Goal: Task Accomplishment & Management: Use online tool/utility

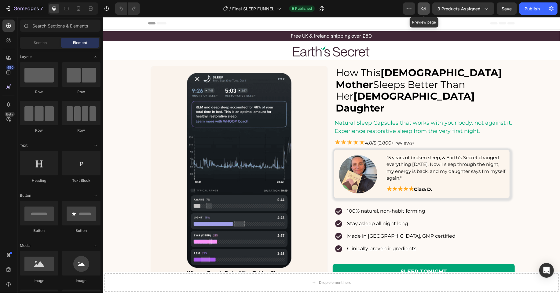
click at [427, 11] on icon "button" at bounding box center [424, 9] width 6 height 6
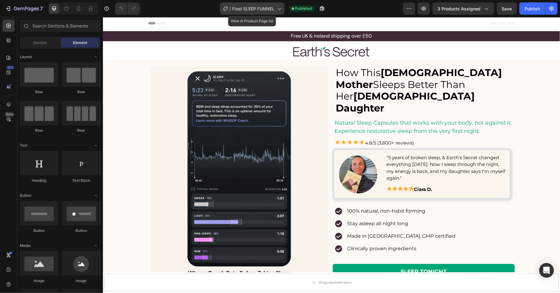
click at [280, 9] on icon at bounding box center [279, 9] width 6 height 6
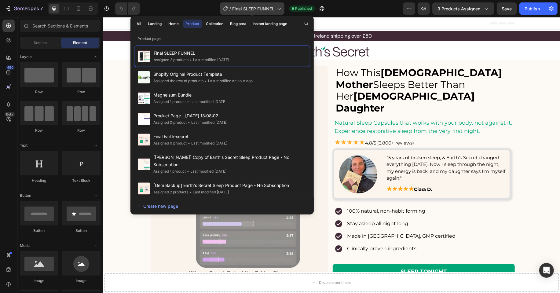
click at [280, 9] on icon at bounding box center [279, 9] width 6 height 6
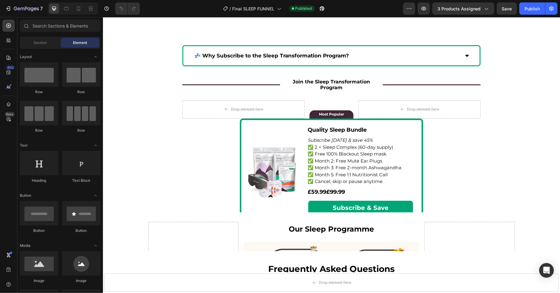
scroll to position [1461, 0]
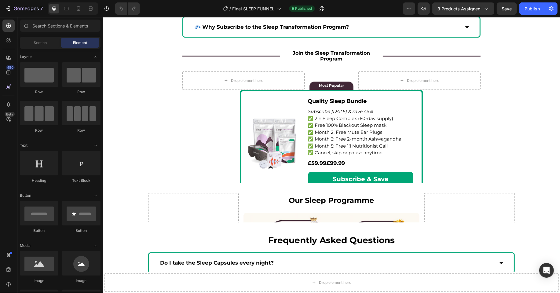
click at [264, 139] on img at bounding box center [274, 142] width 56 height 55
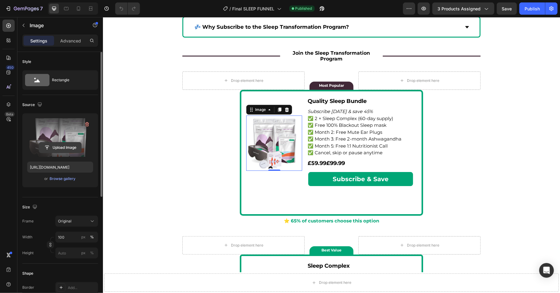
click at [58, 147] on input "file" at bounding box center [60, 147] width 42 height 10
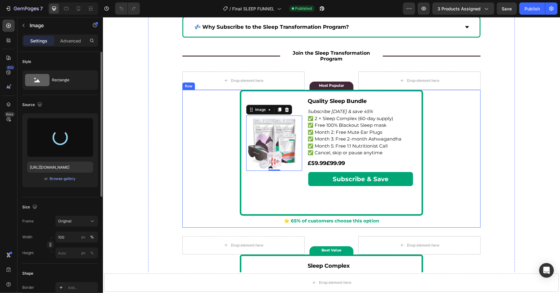
type input "https://cdn.shopify.com/s/files/1/0522/2173/9158/files/gempages_559029145992954…"
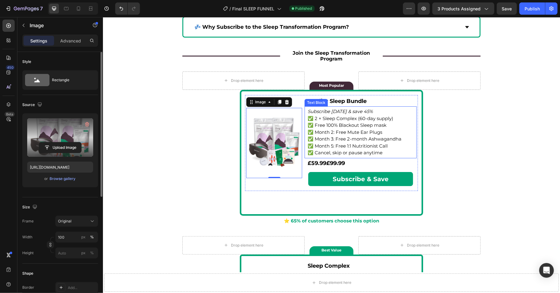
click at [379, 132] on p "✅ Month 2: Free Mute Ear Plugs" at bounding box center [361, 132] width 106 height 7
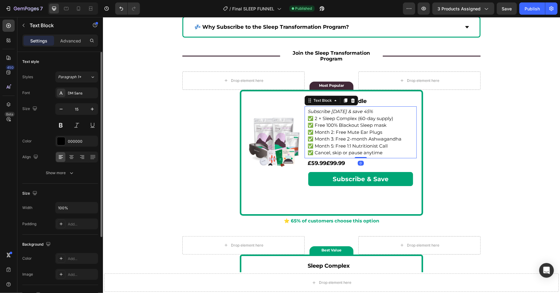
click at [379, 132] on p "✅ Month 2: Free Mute Ear Plugs" at bounding box center [361, 132] width 106 height 7
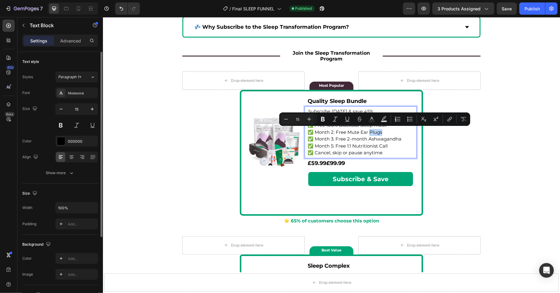
click at [386, 130] on p "✅ Month 2: Free Mute Ear Plugs" at bounding box center [361, 132] width 106 height 7
drag, startPoint x: 387, startPoint y: 130, endPoint x: 349, endPoint y: 132, distance: 38.2
click at [349, 132] on p "✅ Month 2: Free Mute Ear Plugs" at bounding box center [361, 132] width 106 height 7
click at [390, 132] on p "✅ Month 2: Free Mute Ear Plugs" at bounding box center [361, 132] width 106 height 7
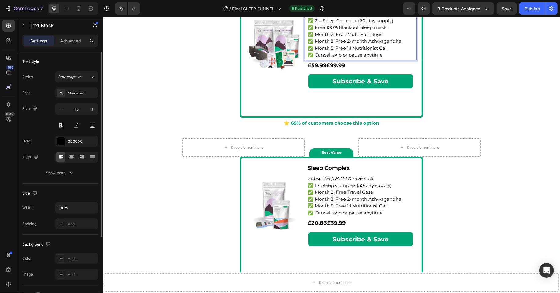
scroll to position [1591, 0]
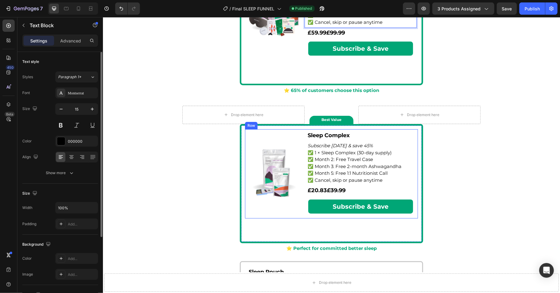
click at [267, 172] on img at bounding box center [274, 173] width 51 height 51
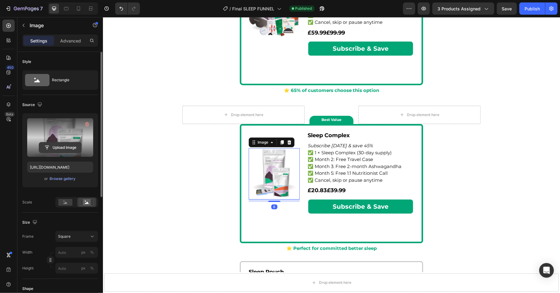
click at [66, 143] on input "file" at bounding box center [60, 147] width 42 height 10
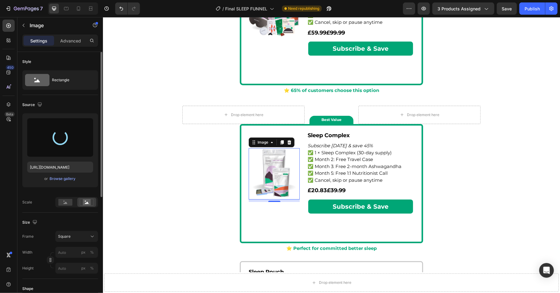
type input "https://cdn.shopify.com/s/files/1/0522/2173/9158/files/gempages_559029145992954…"
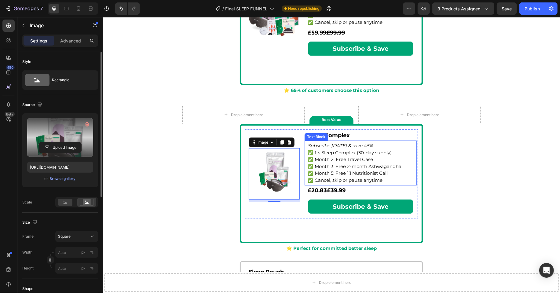
click at [356, 170] on p "✅ Month 5: Free 1:1 Nutritionist Call" at bounding box center [361, 173] width 106 height 7
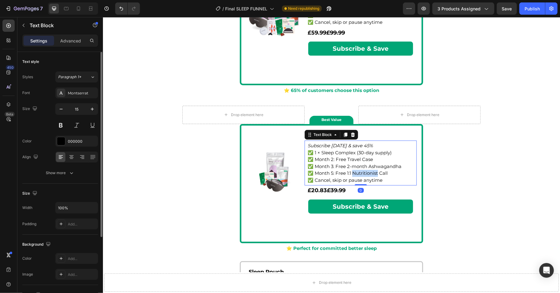
click at [356, 170] on p "✅ Month 5: Free 1:1 Nutritionist Call" at bounding box center [361, 173] width 106 height 7
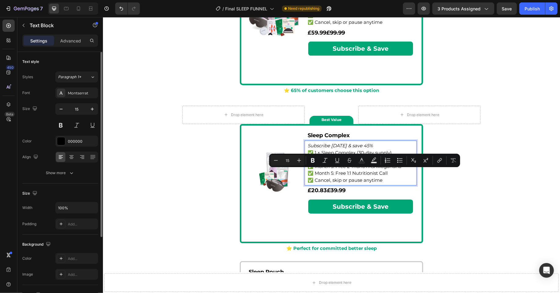
click at [380, 177] on p "✅ Cancel, skip or pause anytime" at bounding box center [361, 180] width 106 height 7
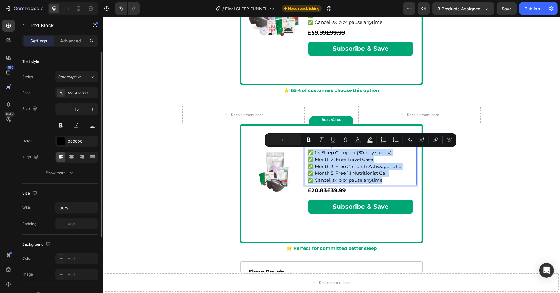
drag, startPoint x: 384, startPoint y: 179, endPoint x: 309, endPoint y: 154, distance: 78.8
click at [309, 154] on div "Subscribe today & save 45% ✅ 1 × Sleep Complex (30-day supply) ✅ Month 2: Free …" at bounding box center [360, 163] width 107 height 42
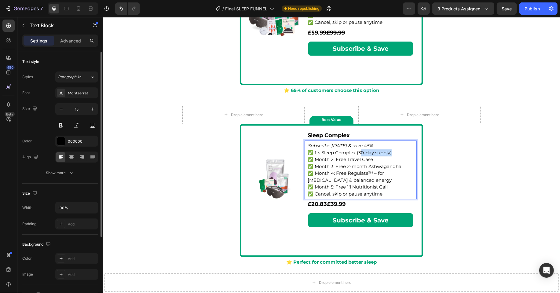
drag, startPoint x: 394, startPoint y: 154, endPoint x: 360, endPoint y: 154, distance: 34.2
click at [360, 154] on p "✅ 1 × Sleep Complex (30-day supply) ✅ Month 2: Free Travel Case ✅ Month 3: Free…" at bounding box center [361, 173] width 106 height 48
drag, startPoint x: 379, startPoint y: 156, endPoint x: 340, endPoint y: 158, distance: 38.3
click at [340, 158] on p "✅ 1 × Sleep Complex ✅ Month 2: Free Travel Case ✅ Month 3: Free 2-month Ashwaga…" at bounding box center [361, 173] width 106 height 48
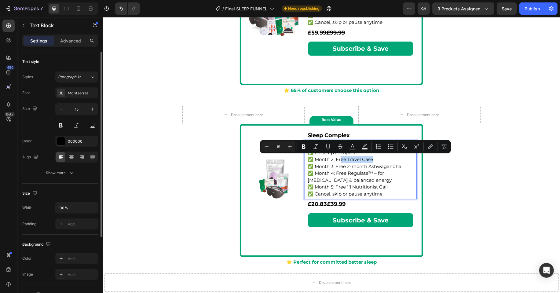
click at [376, 159] on p "✅ 1 × Sleep Complex ✅ Month 2: Free Travel Case ✅ Month 3: Free 2-month Ashwaga…" at bounding box center [361, 173] width 106 height 48
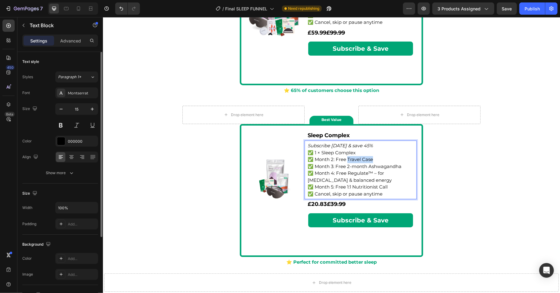
drag, startPoint x: 379, startPoint y: 159, endPoint x: 347, endPoint y: 159, distance: 31.8
click at [347, 159] on p "✅ 1 × Sleep Complex ✅ Month 2: Free Travel Case ✅ Month 3: Free 2-month Ashwaga…" at bounding box center [361, 173] width 106 height 48
copy p "Free Regulate™ – for bloating & balanced energy"
drag, startPoint x: 353, startPoint y: 177, endPoint x: 335, endPoint y: 172, distance: 18.0
click at [335, 172] on p "✅ 1 × Sleep Complex ✅ Month 2: Free Luxury Sleep Mask ✅ Month 3: Free 2-month A…" at bounding box center [361, 173] width 106 height 48
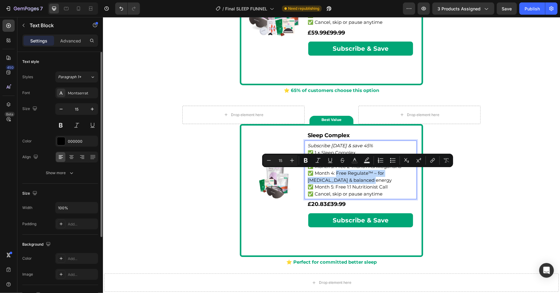
click at [375, 178] on p "✅ 1 × Sleep Complex ✅ Month 2: Free Luxury Sleep Mask ✅ Month 3: Free 2-month A…" at bounding box center [361, 173] width 106 height 48
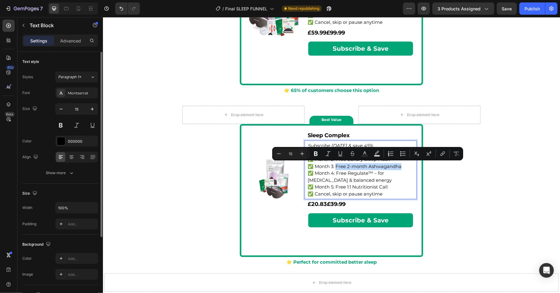
drag, startPoint x: 405, startPoint y: 166, endPoint x: 336, endPoint y: 167, distance: 69.7
click at [336, 167] on p "✅ 1 × Sleep Complex ✅ Month 2: Free Luxury Sleep Mask ✅ Month 3: Free 2-month A…" at bounding box center [361, 173] width 106 height 48
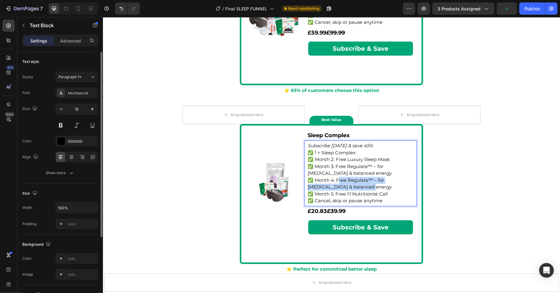
drag, startPoint x: 352, startPoint y: 185, endPoint x: 338, endPoint y: 179, distance: 15.2
click at [338, 179] on p "✅ 1 × Sleep Complex ✅ Month 2: Free Luxury Sleep Mask ✅ Month 3: Free Regulate™…" at bounding box center [361, 176] width 106 height 55
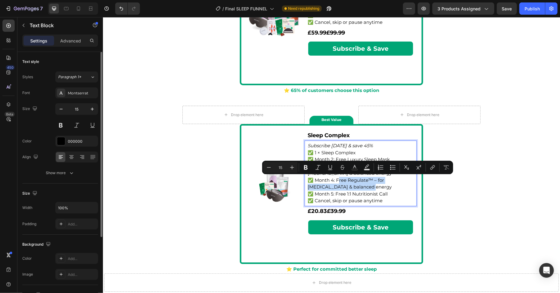
click at [357, 198] on p "✅ 1 × Sleep Complex ✅ Month 2: Free Luxury Sleep Mask ✅ Month 3: Free Regulate™…" at bounding box center [361, 176] width 106 height 55
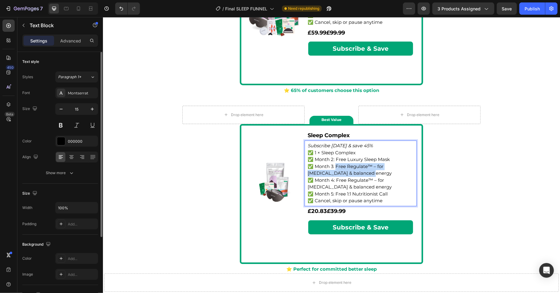
drag, startPoint x: 358, startPoint y: 170, endPoint x: 335, endPoint y: 167, distance: 23.5
click at [335, 167] on p "✅ 1 × Sleep Complex ✅ Month 2: Free Luxury Sleep Mask ✅ Month 3: Free Regulate™…" at bounding box center [361, 176] width 106 height 55
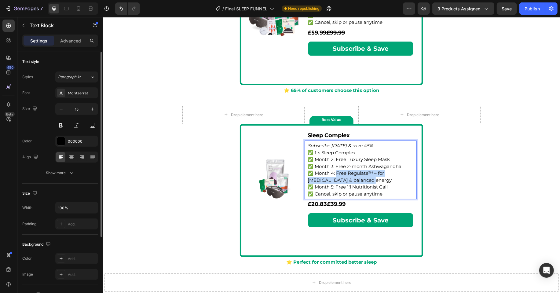
copy p "Free Regulate™ – for bloating & balanced energy"
drag, startPoint x: 350, startPoint y: 177, endPoint x: 336, endPoint y: 172, distance: 15.4
click at [336, 172] on p "✅ 1 × Sleep Complex ✅ Month 2: Free Luxury Sleep Mask ✅ Month 3: Free 2-month A…" at bounding box center [361, 173] width 106 height 48
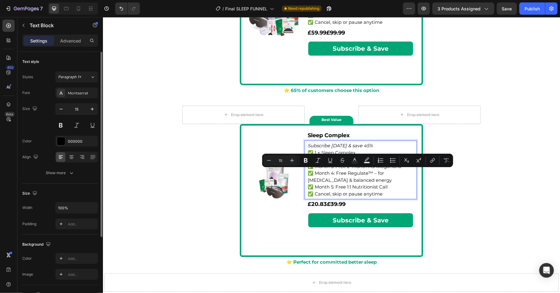
click at [333, 172] on p "✅ 1 × Sleep Complex ✅ Month 2: Free Luxury Sleep Mask ✅ Month 3: Free 2-month A…" at bounding box center [361, 173] width 106 height 48
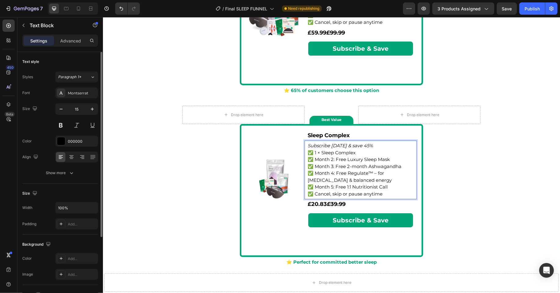
click at [335, 164] on p "✅ 1 × Sleep Complex ✅ Month 2: Free Luxury Sleep Mask ✅ Month 3: Free 2-month A…" at bounding box center [361, 173] width 106 height 48
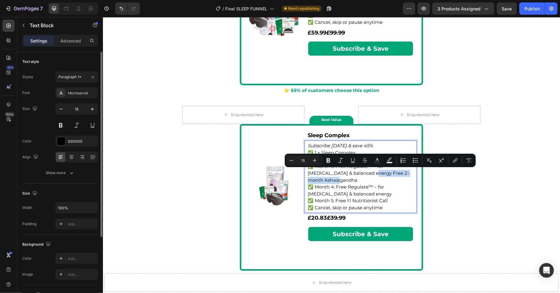
drag, startPoint x: 348, startPoint y: 172, endPoint x: 415, endPoint y: 173, distance: 66.7
click at [415, 173] on div "Subscribe today & save 45% ✅ 1 × Sleep Complex ✅ Month 2: Free Luxury Sleep Mas…" at bounding box center [361, 176] width 112 height 72
copy p "Free 2-month Ashwagandha"
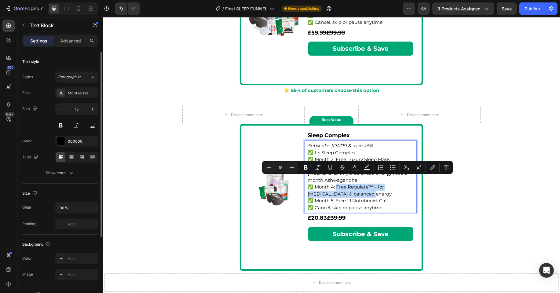
drag, startPoint x: 346, startPoint y: 186, endPoint x: 335, endPoint y: 180, distance: 12.5
click at [335, 180] on p "✅ 1 × Sleep Complex ✅ Month 2: Free Luxury Sleep Mask ✅ Month 3: Free Regulate™…" at bounding box center [361, 180] width 106 height 62
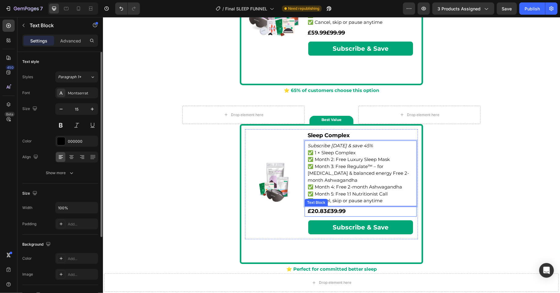
click at [464, 206] on div "Image Sleep Complex Text Block Subscribe today & save 45% ✅ 1 × Sleep Complex ✅…" at bounding box center [331, 199] width 296 height 150
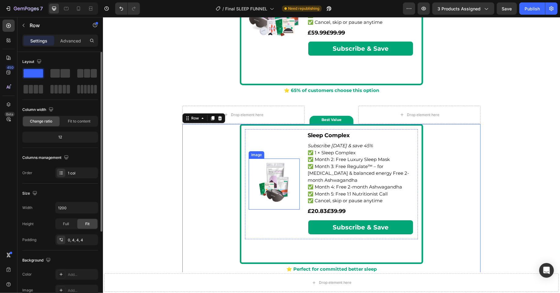
click at [272, 182] on img at bounding box center [274, 183] width 51 height 51
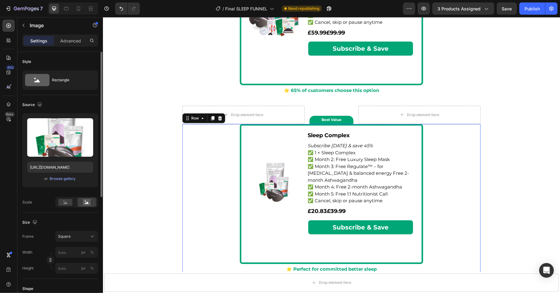
click at [205, 182] on div "Image Sleep Complex Text Block Subscribe today & save 45% ✅ 1 × Sleep Complex ✅…" at bounding box center [331, 199] width 296 height 150
click at [269, 194] on img at bounding box center [274, 183] width 51 height 51
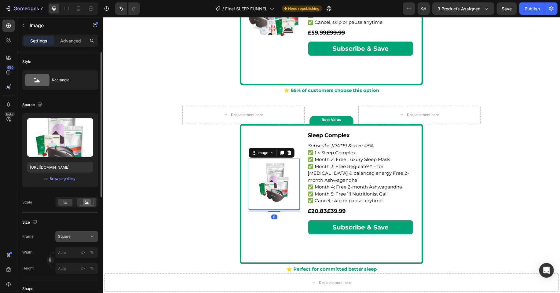
scroll to position [37, 0]
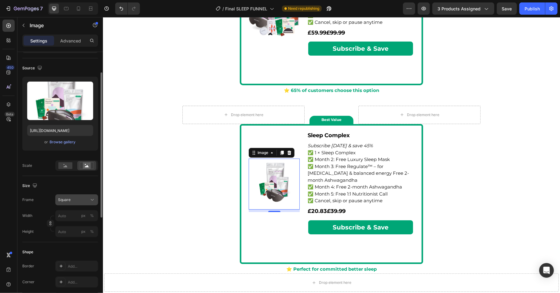
click at [79, 200] on div "Square" at bounding box center [73, 200] width 30 height 6
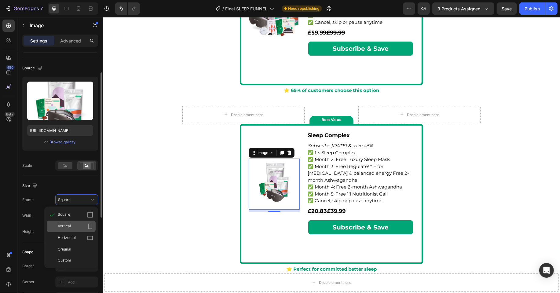
click at [78, 223] on div "Vertical" at bounding box center [75, 226] width 35 height 6
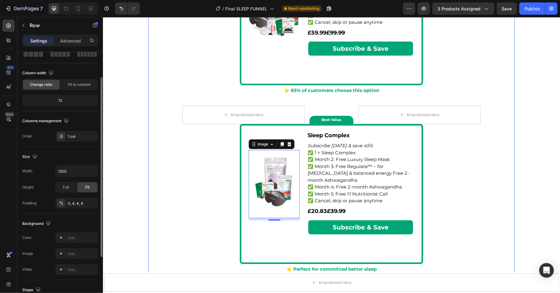
click at [186, 217] on div "Image 8 Sleep Complex Text Block Subscribe today & save 45% ✅ 1 × Sleep Complex…" at bounding box center [331, 199] width 296 height 150
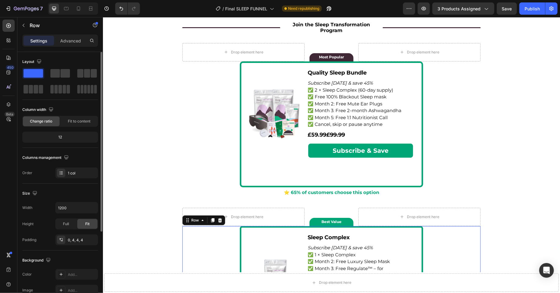
scroll to position [1623, 0]
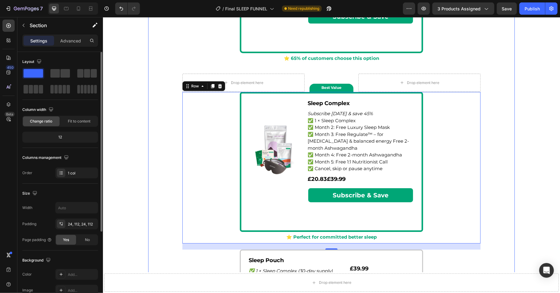
click at [508, 72] on div "💤 Why Subscribe to the Sleep Transformation Program? Accordion Row Title Line J…" at bounding box center [331, 88] width 367 height 489
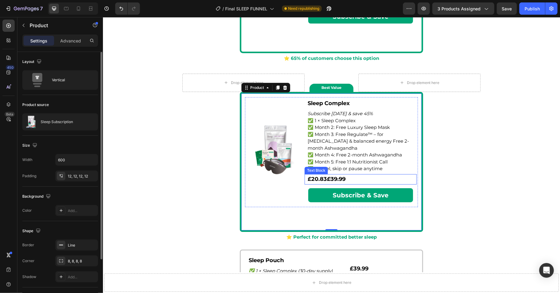
click at [352, 176] on p "£20.83 £39.99" at bounding box center [361, 179] width 106 height 7
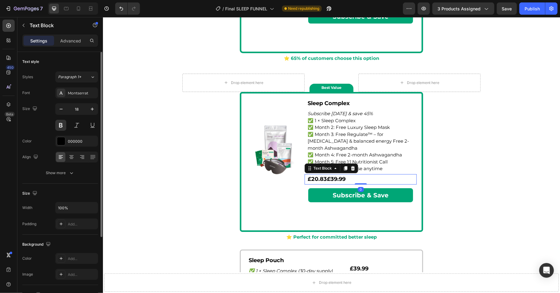
click at [352, 176] on p "£20.83 £39.99" at bounding box center [361, 179] width 106 height 7
drag, startPoint x: 351, startPoint y: 171, endPoint x: 336, endPoint y: 171, distance: 14.4
click at [336, 176] on p "£20.83 £39.99" at bounding box center [361, 179] width 106 height 7
click at [345, 175] on s "£39.99" at bounding box center [336, 178] width 19 height 7
drag, startPoint x: 351, startPoint y: 171, endPoint x: 332, endPoint y: 172, distance: 18.7
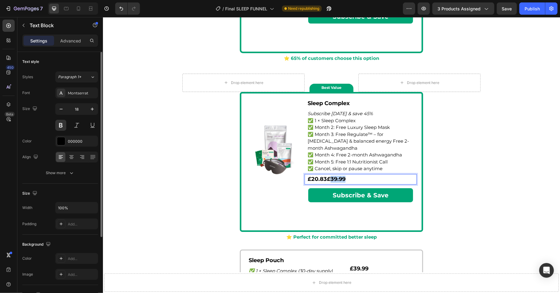
click at [332, 176] on p "£20.83 £39.99" at bounding box center [361, 179] width 106 height 7
click at [375, 130] on p "✅ 1 × Sleep Complex ✅ Month 2: Free Luxury Sleep Mask ✅ Month 3: Free Regulate™…" at bounding box center [361, 144] width 106 height 55
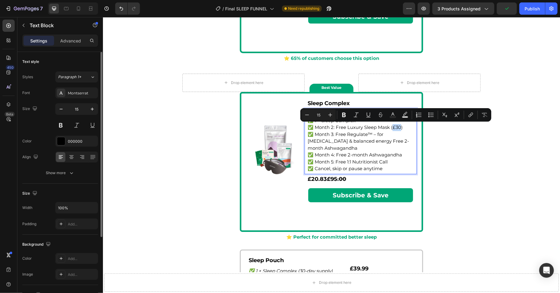
drag, startPoint x: 400, startPoint y: 127, endPoint x: 393, endPoint y: 128, distance: 7.6
click at [393, 128] on p "✅ 1 × Sleep Complex ✅ Month 2: Free Luxury Sleep Mask (£30) ✅ Month 3: Free Reg…" at bounding box center [361, 144] width 106 height 55
click at [381, 116] on icon "Editor contextual toolbar" at bounding box center [381, 115] width 6 height 6
click at [404, 126] on p "✅ 1 × Sleep Complex ✅ Month 2: Free Luxury Sleep Mask ( £30 ) ✅ Month 3: Free R…" at bounding box center [361, 144] width 106 height 55
drag, startPoint x: 401, startPoint y: 126, endPoint x: 391, endPoint y: 127, distance: 10.4
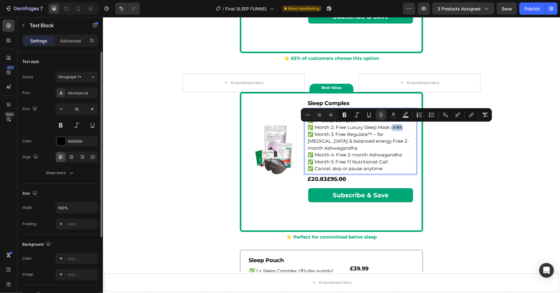
click at [391, 127] on p "✅ 1 × Sleep Complex ✅ Month 2: Free Luxury Sleep Mask ( £30 ) ✅ Month 3: Free R…" at bounding box center [361, 144] width 106 height 55
click at [397, 127] on s "£30" at bounding box center [397, 127] width 9 height 6
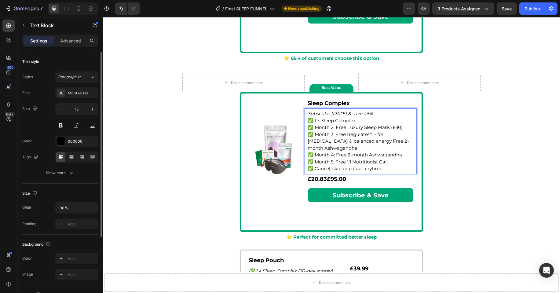
click at [399, 126] on s "£30" at bounding box center [397, 127] width 9 height 6
drag, startPoint x: 410, startPoint y: 127, endPoint x: 391, endPoint y: 128, distance: 19.3
click at [391, 128] on p "✅ 1 × Sleep Complex ✅ Month 2: Free Luxury Sleep Mask ( £24.99 ) ✅ Month 3: Fre…" at bounding box center [361, 144] width 106 height 55
copy p "£24.99 )"
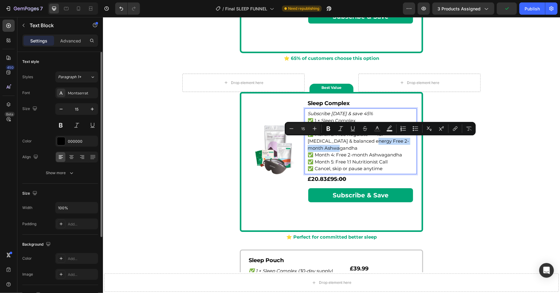
drag, startPoint x: 412, startPoint y: 140, endPoint x: 348, endPoint y: 141, distance: 64.5
click at [348, 141] on p "✅ 1 × Sleep Complex ✅ Month 2: Free Luxury Sleep Mask ( £24.99 ) ✅ Month 3: Fre…" at bounding box center [361, 144] width 106 height 55
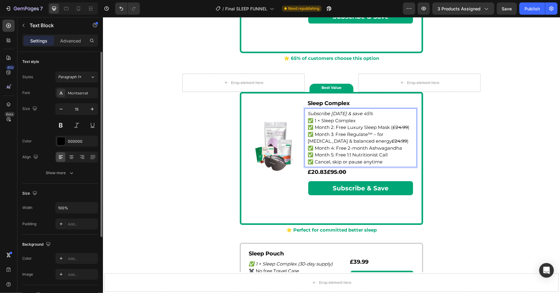
click at [392, 140] on s "£24.99" at bounding box center [399, 141] width 15 height 6
click at [407, 148] on p "✅ 1 × Sleep Complex ✅ Month 2: Free Luxury Sleep Mask ( £24.99 ) ✅ Month 3: Fre…" at bounding box center [361, 141] width 106 height 48
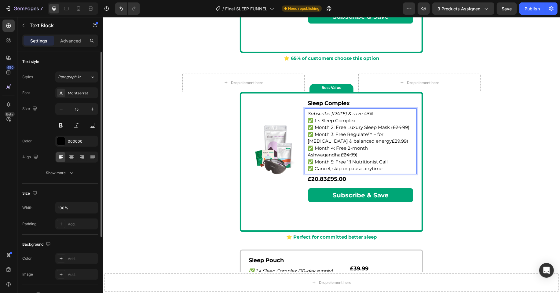
click at [341, 155] on s "£24.99" at bounding box center [348, 155] width 15 height 6
click at [392, 141] on s "£29.99" at bounding box center [399, 141] width 15 height 6
click at [341, 154] on s "£29.99" at bounding box center [348, 155] width 15 height 6
click at [394, 141] on s "£29.99" at bounding box center [401, 141] width 15 height 6
click at [364, 141] on p "✅ 1 × Sleep Complex ✅ Month 2: Free Luxury Sleep Mask ( £24.99 ) ✅ Month 3: Fre…" at bounding box center [361, 144] width 106 height 55
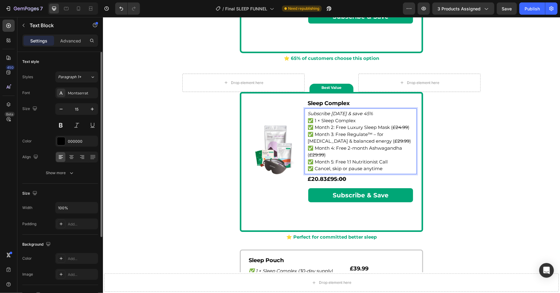
click at [366, 153] on p "✅ 1 × Sleep Complex ✅ Month 2: Free Luxury Sleep Mask ( £24.99 ) ✅ Month 3: Fre…" at bounding box center [361, 144] width 106 height 55
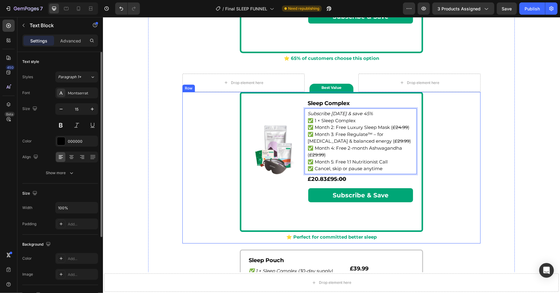
click at [446, 155] on div "Image Sleep Complex Text Block Subscribe today & save 45% ✅ 1 × Sleep Complex ✅…" at bounding box center [331, 167] width 296 height 150
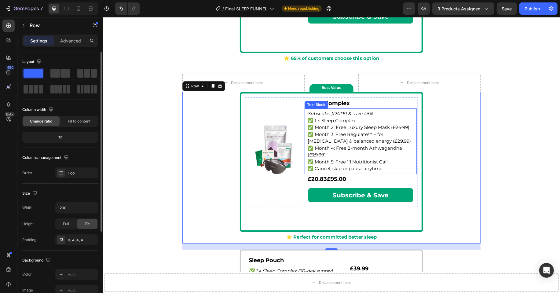
click at [374, 140] on p "✅ 1 × Sleep Complex ✅ Month 2: Free Luxury Sleep Mask ( £24.99 ) ✅ Month 3: Fre…" at bounding box center [361, 144] width 106 height 55
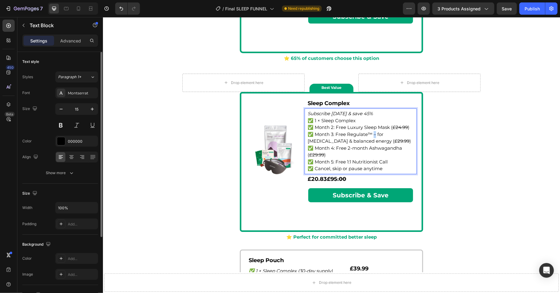
drag, startPoint x: 375, startPoint y: 134, endPoint x: 372, endPoint y: 134, distance: 3.1
click at [372, 134] on p "✅ 1 × Sleep Complex ✅ Month 2: Free Luxury Sleep Mask ( £24.99 ) ✅ Month 3: Fre…" at bounding box center [361, 144] width 106 height 55
drag, startPoint x: 348, startPoint y: 141, endPoint x: 302, endPoint y: 141, distance: 46.2
click at [302, 141] on div "Image Sleep Complex Text Block Subscribe today & save 45% ✅ 1 × Sleep Complex ✅…" at bounding box center [331, 152] width 173 height 110
click at [352, 145] on p "✅ 1 × Sleep Complex ✅ Month 2: Free Luxury Sleep Mask ( £24.99 ) ✅ Month 3: Fre…" at bounding box center [361, 144] width 106 height 55
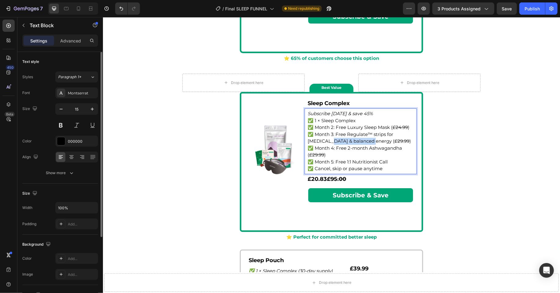
drag, startPoint x: 351, startPoint y: 140, endPoint x: 307, endPoint y: 140, distance: 43.7
click at [307, 140] on div "Subscribe today & save 45% ✅ 1 × Sleep Complex ✅ Month 2: Free Luxury Sleep Mas…" at bounding box center [360, 140] width 107 height 63
click at [310, 142] on p "✅ 1 × Sleep Complex ✅ Month 2: Free Luxury Sleep Mask ( £24.99 ) ✅ Month 3: Fre…" at bounding box center [361, 144] width 106 height 55
click at [339, 142] on p "✅ 1 × Sleep Complex ✅ Month 2: Free Luxury Sleep Mask ( £24.99 ) ✅ Month 3: Fre…" at bounding box center [361, 144] width 106 height 55
click at [346, 180] on s "£95.00" at bounding box center [336, 178] width 19 height 7
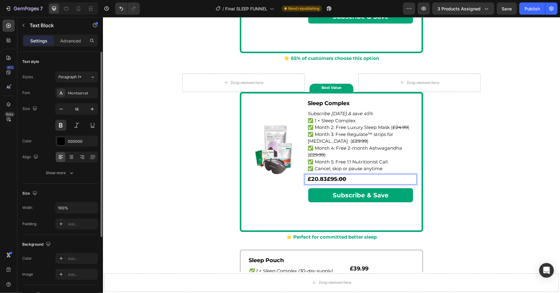
click at [350, 178] on p "£20.83 £95.00" at bounding box center [361, 179] width 106 height 7
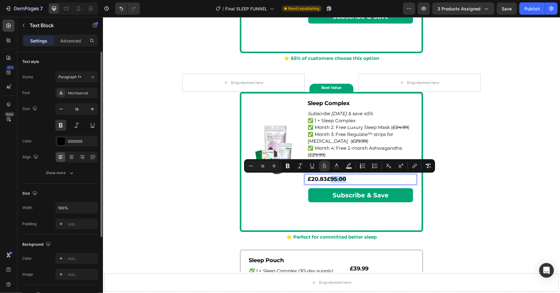
drag, startPoint x: 350, startPoint y: 178, endPoint x: 333, endPoint y: 178, distance: 17.4
click at [333, 178] on p "£20.83 £95.00" at bounding box center [361, 179] width 106 height 7
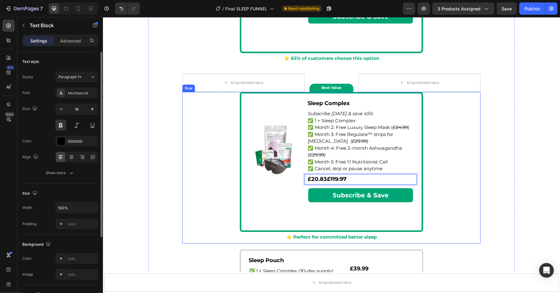
click at [456, 153] on div "Image Sleep Complex Text Block Subscribe today & save 45% ✅ 1 × Sleep Complex ✅…" at bounding box center [331, 167] width 296 height 150
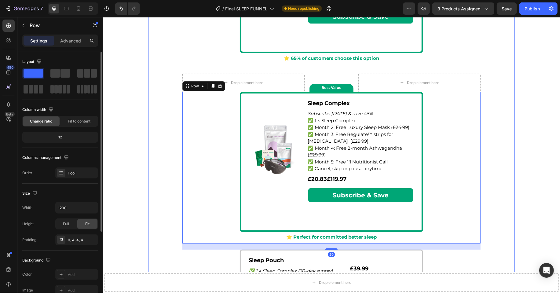
click at [505, 170] on div "💤 Why Subscribe to the Sleep Transformation Program? Accordion Row Title Line J…" at bounding box center [331, 88] width 367 height 489
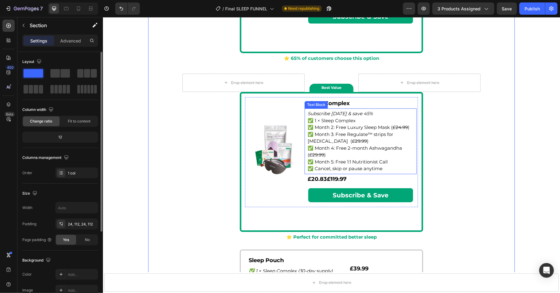
click at [367, 149] on p "✅ 1 × Sleep Complex ✅ Month 2: Free Luxury Sleep Mask ( £24.99 ) ✅ Month 3: Fre…" at bounding box center [361, 144] width 106 height 55
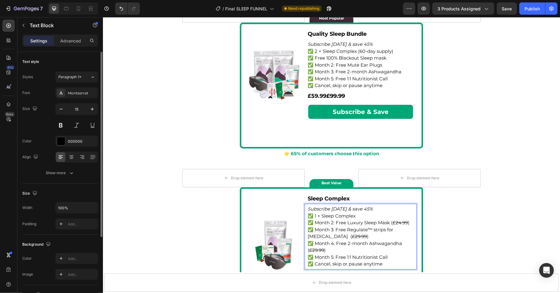
scroll to position [1521, 0]
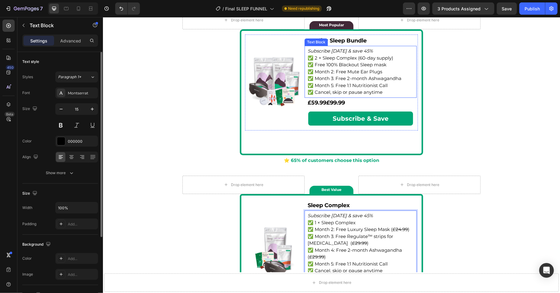
click at [366, 89] on p "✅ Cancel, skip or pause anytime" at bounding box center [361, 92] width 106 height 7
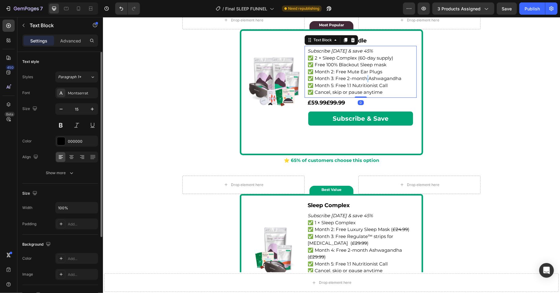
click at [365, 78] on p "✅ Month 3: Free 2-month Ashwagandha" at bounding box center [361, 78] width 106 height 7
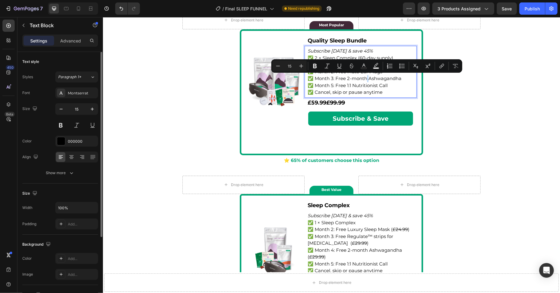
click at [342, 72] on div "Minus 15 Plus Bold Italic Underline Strikethrough Text Color Text Background Co…" at bounding box center [366, 65] width 191 height 13
click at [350, 85] on p "✅ Month 5: Free 1:1 Nutritionist Call" at bounding box center [361, 85] width 106 height 7
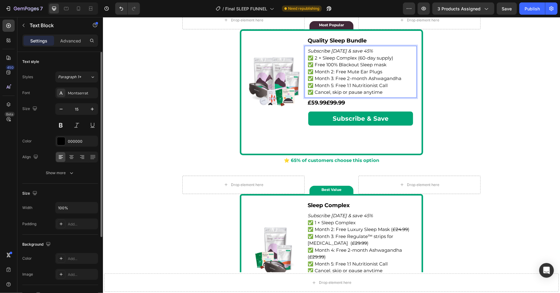
scroll to position [1524, 0]
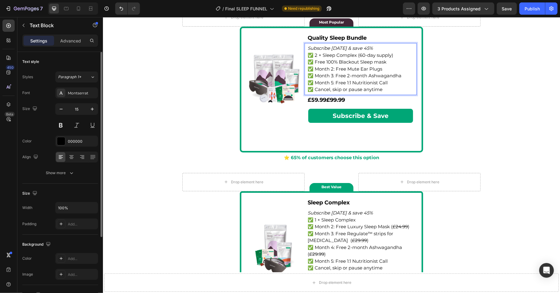
click at [395, 82] on p "✅ Month 5: Free 1:1 Nutritionist Call" at bounding box center [361, 82] width 106 height 7
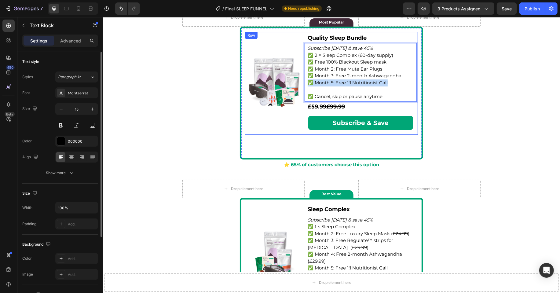
drag, startPoint x: 390, startPoint y: 82, endPoint x: 304, endPoint y: 82, distance: 85.3
click at [304, 82] on div "Image Quality Sleep Bundle Text Block Subscribe today & save 45% ✅ 2 × Sleep Co…" at bounding box center [331, 82] width 173 height 103
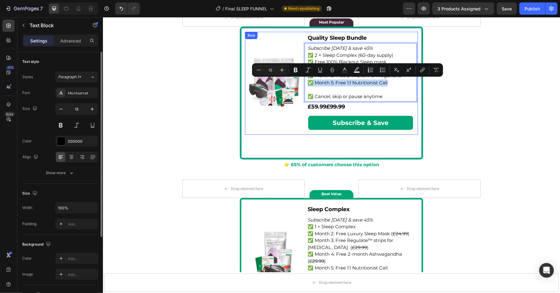
copy p "✅ Month 5: Free 1:1 Nutritionist Call"
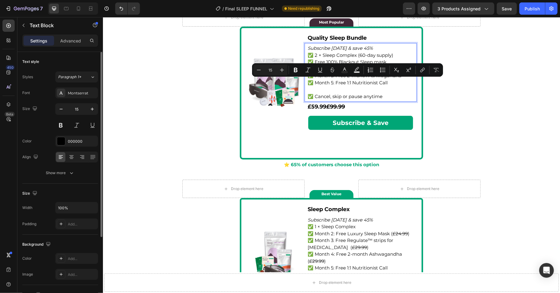
click at [312, 87] on p "Rich Text Editor. Editing area: main" at bounding box center [361, 89] width 106 height 7
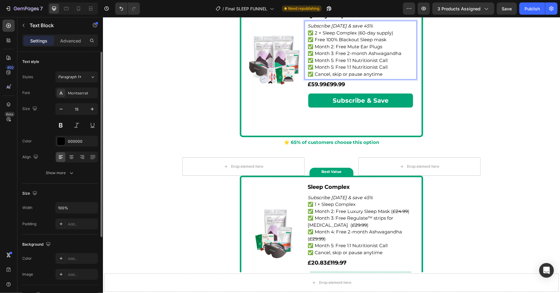
scroll to position [1549, 0]
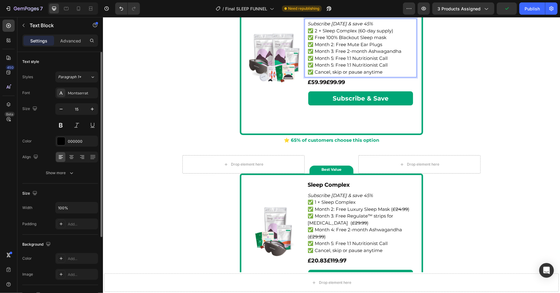
click at [364, 65] on p "✅ Month 5: Free 1:1 Nutritionist Call" at bounding box center [361, 64] width 106 height 7
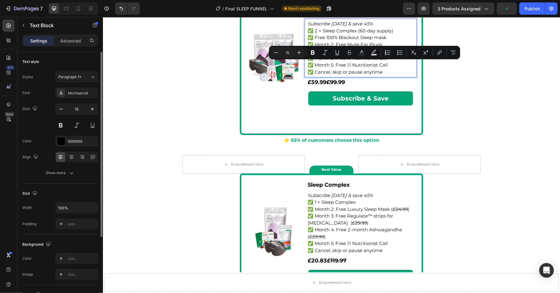
click at [335, 64] on p "✅ Month 5: Free 1:1 Nutritionist Call" at bounding box center [361, 64] width 106 height 7
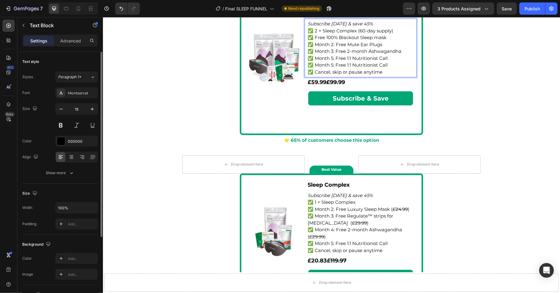
click at [333, 58] on p "✅ Month 5: Free 1:1 Nutritionist Call" at bounding box center [361, 58] width 106 height 7
click at [353, 62] on p "✅ Month 5: Free 1:1 Nutritionist Call" at bounding box center [361, 64] width 106 height 7
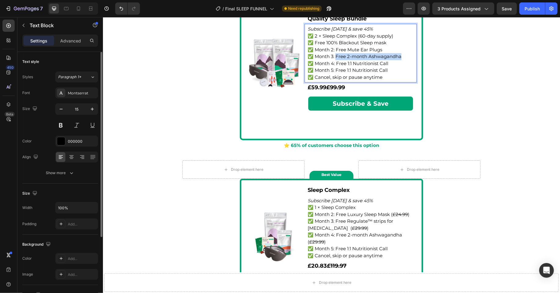
drag, startPoint x: 401, startPoint y: 55, endPoint x: 335, endPoint y: 57, distance: 66.7
click at [335, 57] on p "✅ Month 3: Free 2-month Ashwagandha" at bounding box center [361, 56] width 106 height 7
copy p "Free 2-month Ashwagandha"
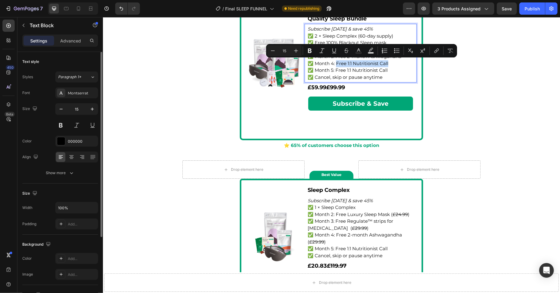
drag, startPoint x: 383, startPoint y: 62, endPoint x: 336, endPoint y: 63, distance: 47.1
click at [336, 63] on p "✅ Month 4: Free 1:1 Nutritionist Call" at bounding box center [361, 63] width 106 height 7
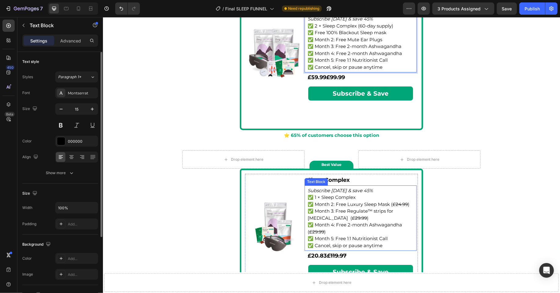
scroll to position [1555, 0]
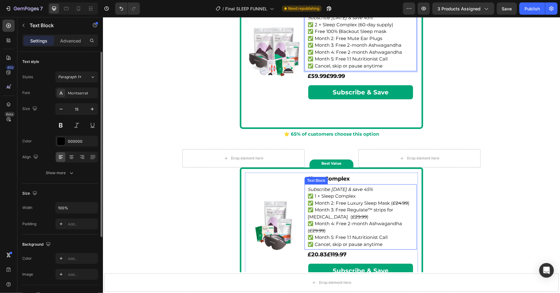
click at [354, 241] on p "✅ 1 × Sleep Complex ✅ Month 2: Free Luxury Sleep Mask ( £24.99 ) ✅ Month 3: Fre…" at bounding box center [361, 220] width 106 height 55
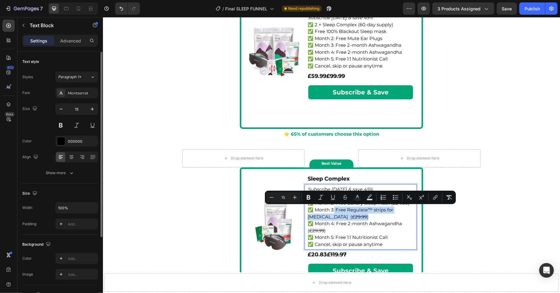
drag, startPoint x: 338, startPoint y: 216, endPoint x: 334, endPoint y: 209, distance: 7.8
click at [346, 62] on p "✅ Cancel, skip or pause anytime" at bounding box center [361, 65] width 106 height 7
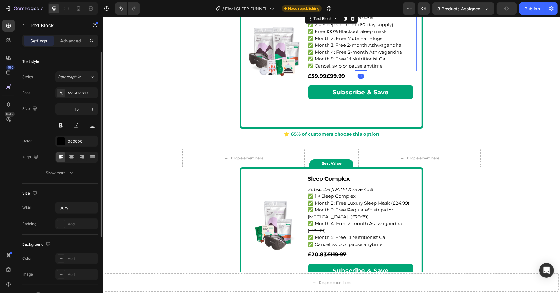
scroll to position [1552, 0]
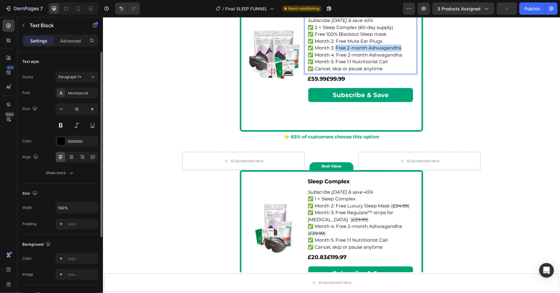
drag, startPoint x: 402, startPoint y: 48, endPoint x: 336, endPoint y: 48, distance: 66.0
click at [336, 48] on p "✅ Month 3: Free 2-month Ashwagandha" at bounding box center [361, 47] width 106 height 7
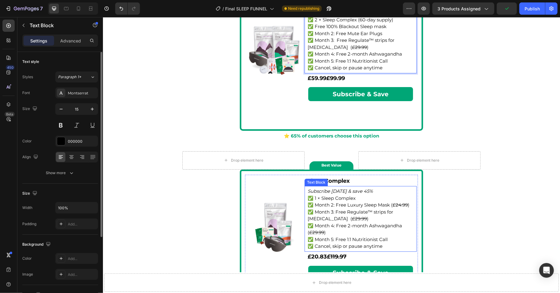
scroll to position [1568, 0]
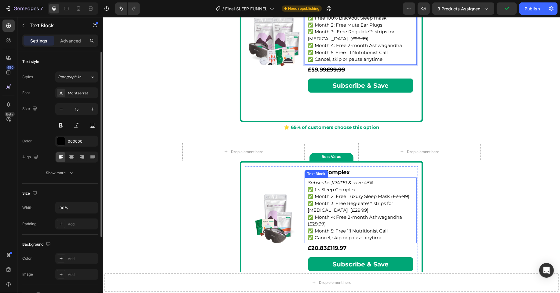
click at [344, 225] on p "✅ 1 × Sleep Complex ✅ Month 2: Free Luxury Sleep Mask ( £24.99 ) ✅ Month 3: Fre…" at bounding box center [361, 213] width 106 height 55
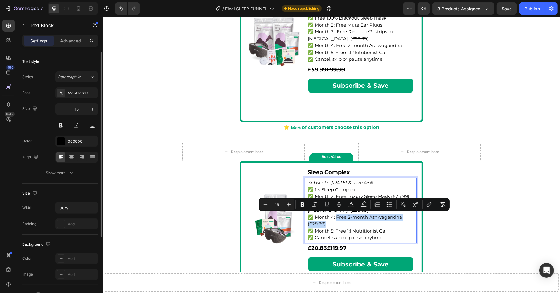
drag, startPoint x: 334, startPoint y: 223, endPoint x: 335, endPoint y: 217, distance: 6.0
copy p "Free 2-month Ashwagandha ( £29.99 )"
click at [345, 59] on p "✅ Cancel, skip or pause anytime" at bounding box center [361, 59] width 106 height 7
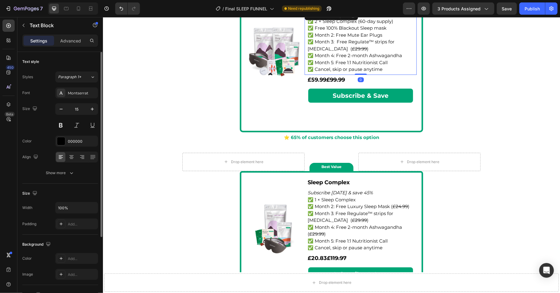
scroll to position [1552, 0]
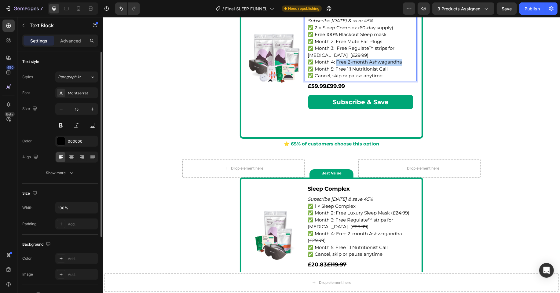
drag, startPoint x: 401, startPoint y: 61, endPoint x: 335, endPoint y: 62, distance: 66.0
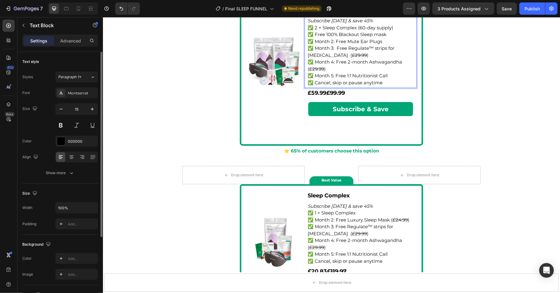
scroll to position [1546, 0]
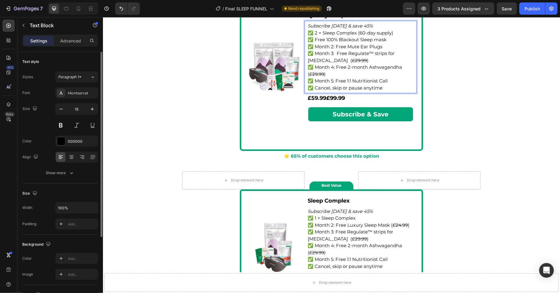
click at [387, 47] on p "✅ Month 2: Free Mute Ear Plugs" at bounding box center [361, 46] width 106 height 7
drag, startPoint x: 396, startPoint y: 46, endPoint x: 384, endPoint y: 46, distance: 11.3
click at [384, 46] on p "✅ Month 2: Free Mute Ear Plugs (29.99)" at bounding box center [361, 46] width 106 height 7
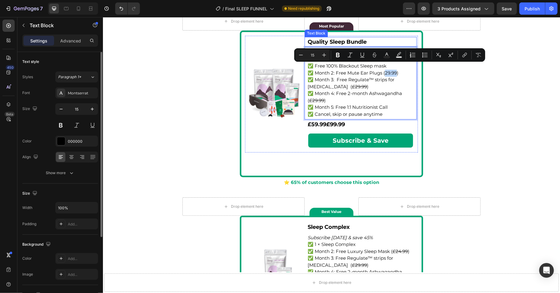
scroll to position [1518, 0]
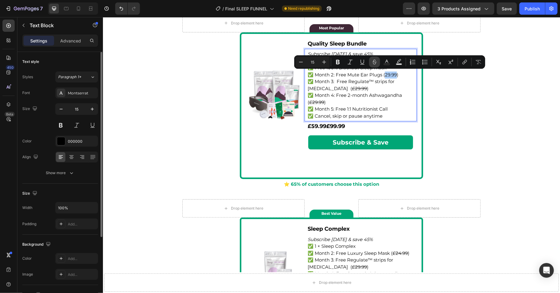
click at [373, 62] on icon "Editor contextual toolbar" at bounding box center [375, 61] width 4 height 2
click at [372, 82] on p "✅ Month 3: Free Regulate™ strips for bloating ( £29.99 )" at bounding box center [361, 85] width 106 height 14
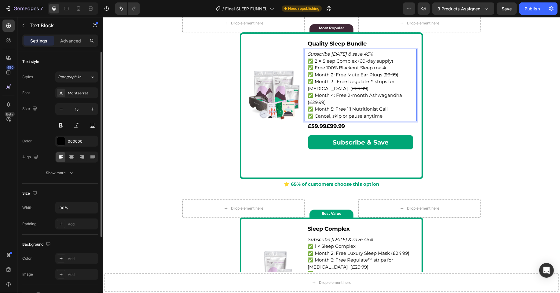
click at [395, 67] on p "✅ Free 100% Blackout Sleep mask" at bounding box center [361, 67] width 106 height 7
click at [395, 67] on p "✅ Free 100% Blackout Sleep mask (£29.99)" at bounding box center [361, 67] width 106 height 7
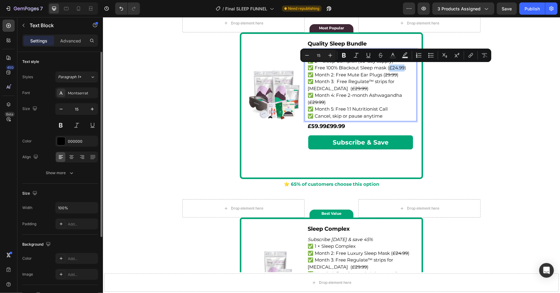
drag, startPoint x: 404, startPoint y: 68, endPoint x: 390, endPoint y: 68, distance: 14.1
click at [390, 68] on p "✅ Free 100% Blackout Sleep mask (£24.99)" at bounding box center [361, 67] width 106 height 7
click at [380, 56] on icon "Editor contextual toolbar" at bounding box center [381, 55] width 6 height 6
click at [387, 102] on p "✅ Month 4: Free 2-month Ashwagandha ( £29.99 )" at bounding box center [361, 99] width 106 height 14
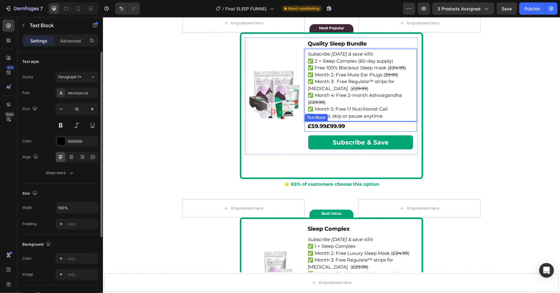
click at [345, 129] on div "£59.99 £99.99" at bounding box center [360, 126] width 107 height 8
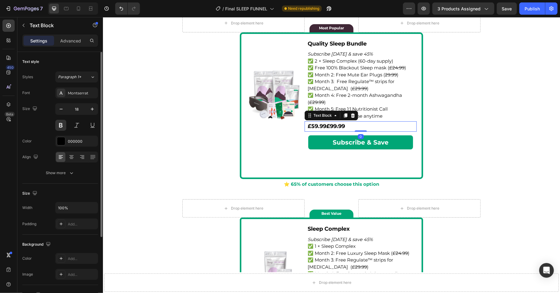
click at [351, 126] on p "£59.99 £99.99" at bounding box center [361, 126] width 106 height 7
drag, startPoint x: 351, startPoint y: 125, endPoint x: 332, endPoint y: 126, distance: 18.7
click at [332, 126] on p "£59.99 £99.99" at bounding box center [361, 126] width 106 height 7
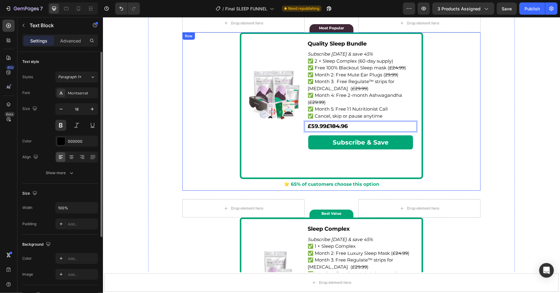
click at [438, 119] on div "Image Quality Sleep Bundle Text Block Subscribe today & save 45% ✅ 2 × Sleep Co…" at bounding box center [331, 110] width 296 height 157
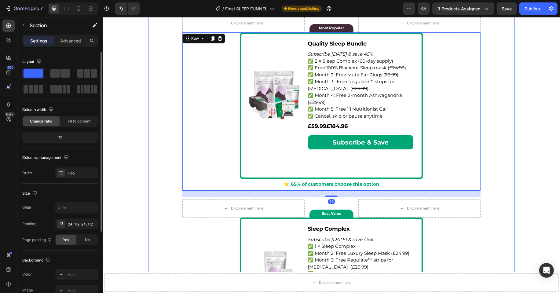
click at [514, 177] on div "💤 Why Subscribe to the Sleep Transformation Program? Accordion Row Title Line J…" at bounding box center [331, 203] width 367 height 509
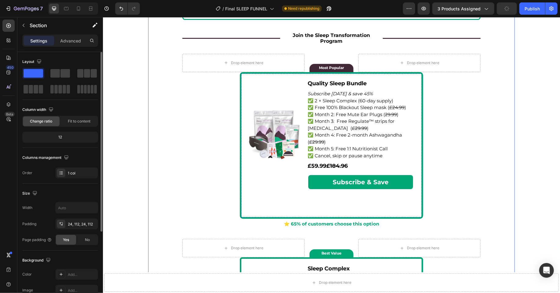
scroll to position [1478, 0]
click at [537, 8] on div "Publish" at bounding box center [532, 9] width 15 height 6
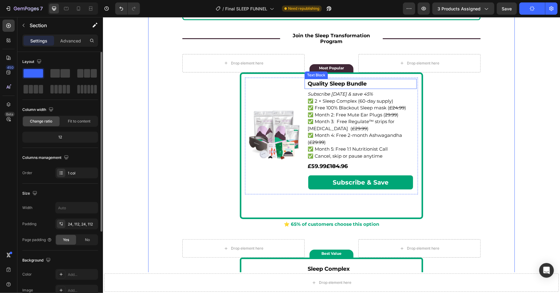
click at [370, 84] on p "Quality Sleep Bundle" at bounding box center [361, 83] width 106 height 7
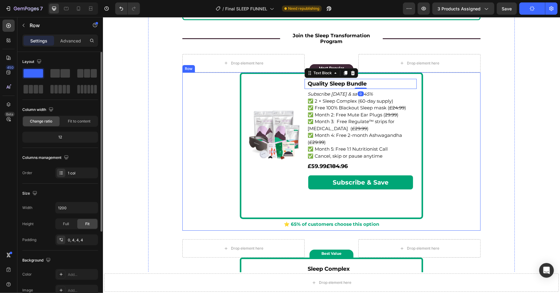
click at [478, 137] on div "Image Quality Sleep Bundle Text Block 0 Subscribe today & save 45% ✅ 2 × Sleep …" at bounding box center [331, 150] width 296 height 157
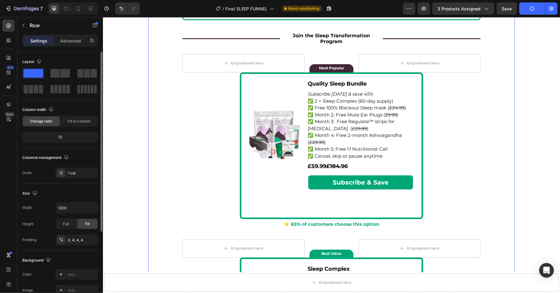
click at [508, 150] on div "💤 Why Subscribe to the Sleep Transformation Program? Accordion Row Title Line J…" at bounding box center [331, 243] width 367 height 509
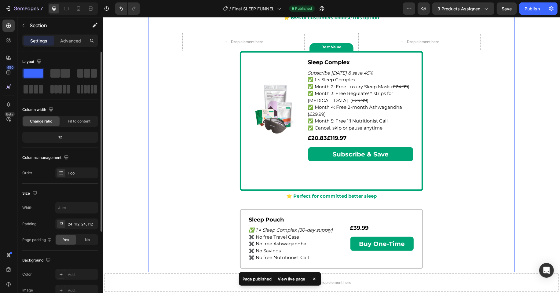
scroll to position [1684, 0]
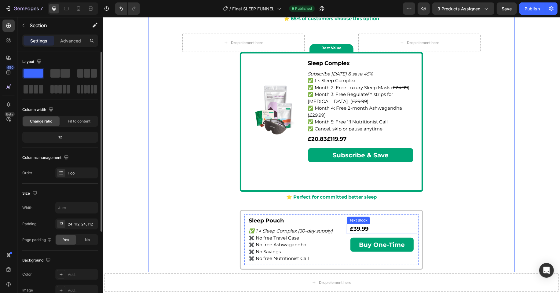
click at [368, 225] on div "£39.99" at bounding box center [382, 229] width 66 height 8
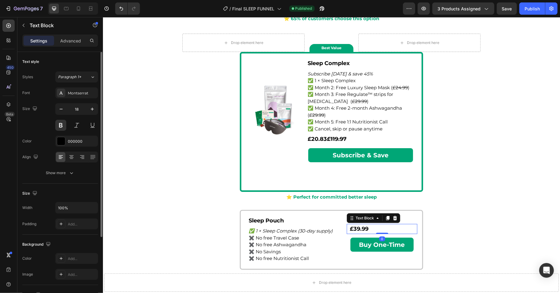
click at [366, 227] on p "£39.99" at bounding box center [382, 229] width 65 height 7
click at [360, 228] on p "£39.99" at bounding box center [382, 229] width 65 height 7
click at [370, 228] on p "£35.99" at bounding box center [382, 229] width 65 height 7
click at [458, 219] on div "Sleep Pouch Text Block ✅ 1 × Sleep Complex (30-day supply) ✖️ No free Travel Ca…" at bounding box center [331, 245] width 296 height 71
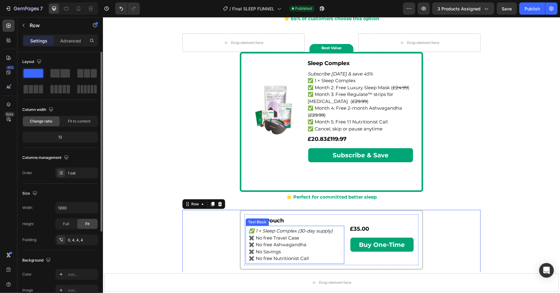
click at [301, 240] on p "✖️ No free Travel Case" at bounding box center [295, 237] width 93 height 7
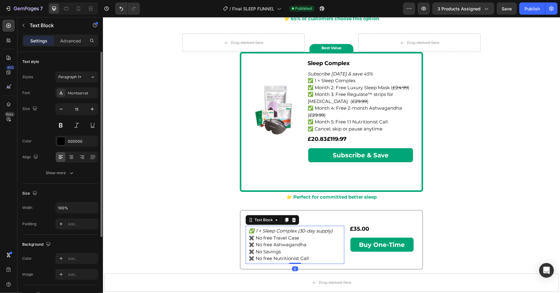
click at [303, 239] on p "✖️ No free Travel Case" at bounding box center [295, 237] width 93 height 7
drag, startPoint x: 306, startPoint y: 238, endPoint x: 249, endPoint y: 238, distance: 56.6
click at [249, 238] on p "✖️ No free Travel Case" at bounding box center [295, 237] width 93 height 7
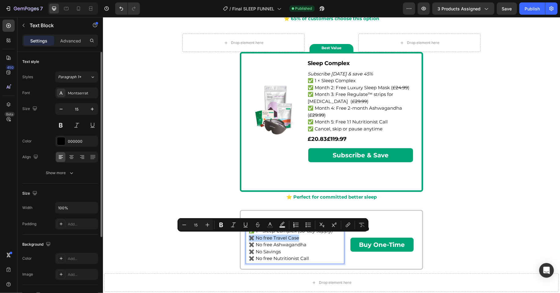
copy p "✖️ No free Travel Case"
click at [302, 238] on p "✖️ No free Travel Case" at bounding box center [295, 237] width 93 height 7
click at [299, 238] on p "✖️ No free Travel Case" at bounding box center [295, 237] width 93 height 7
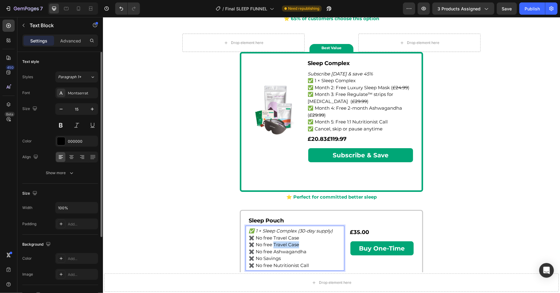
drag, startPoint x: 300, startPoint y: 245, endPoint x: 272, endPoint y: 245, distance: 27.8
click at [272, 245] on p "✖️ No free Travel Case" at bounding box center [295, 244] width 93 height 7
click at [274, 251] on p "✖️ No free Ashwagandha" at bounding box center [295, 251] width 93 height 7
click at [297, 258] on p "✖️ No Savings" at bounding box center [295, 258] width 93 height 7
drag, startPoint x: 293, startPoint y: 237, endPoint x: 272, endPoint y: 237, distance: 20.2
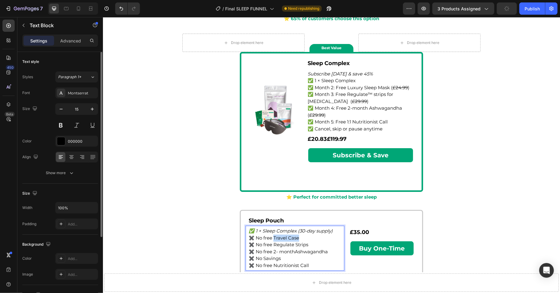
click at [272, 237] on p "✖️ No free Travel Case" at bounding box center [295, 237] width 93 height 7
click at [292, 251] on p "✖️ No free 2- monthAshwagandha" at bounding box center [295, 251] width 93 height 7
click at [195, 254] on div "Sleep Pouch Text Block ✅ 1 × Sleep Complex (30-day supply) ✖️ No free Sleep Mas…" at bounding box center [331, 248] width 296 height 77
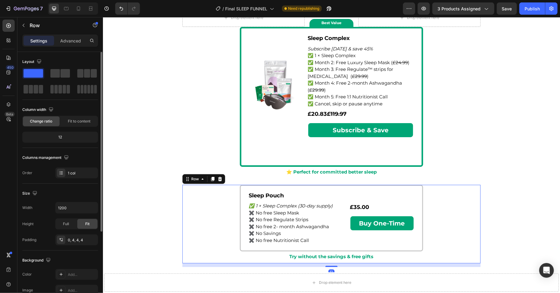
scroll to position [1718, 0]
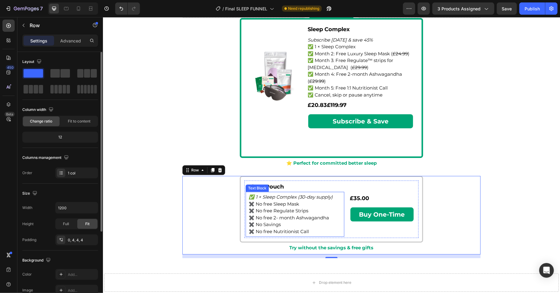
click at [305, 228] on p "✖️ No free Nutritionist Call" at bounding box center [295, 231] width 93 height 7
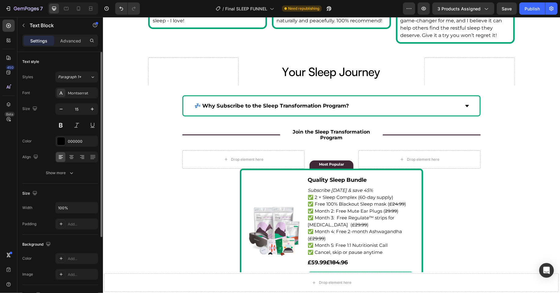
scroll to position [1374, 0]
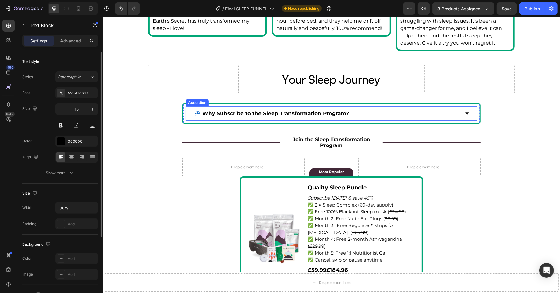
click at [469, 114] on div "Drop element here" at bounding box center [469, 170] width 90 height 210
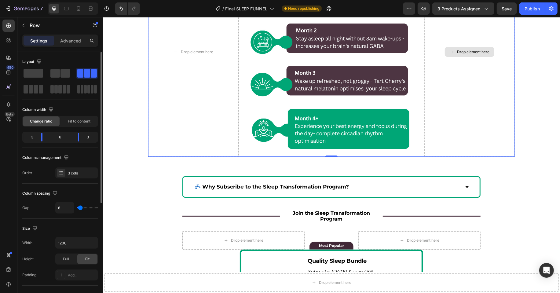
scroll to position [1695, 0]
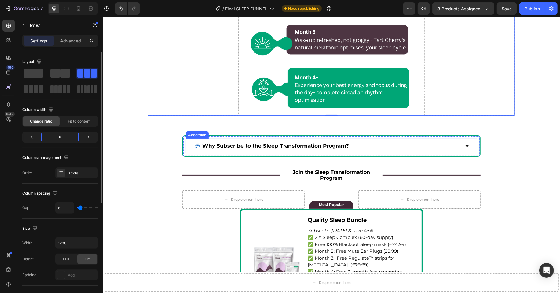
click at [467, 149] on div "💤 Why Subscribe to the Sleep Transformation Program?" at bounding box center [331, 145] width 291 height 15
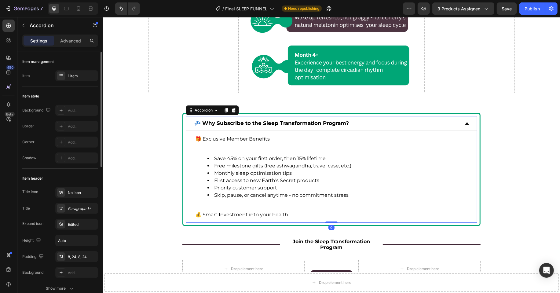
scroll to position [1724, 0]
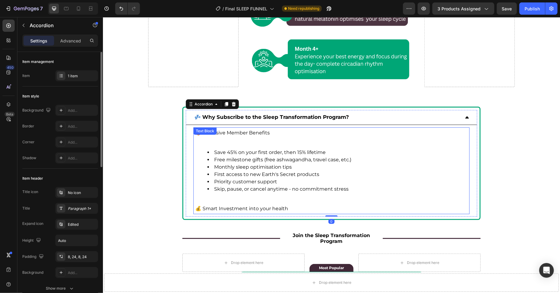
click at [305, 175] on li "First access to new Earth's Secret products" at bounding box center [337, 174] width 260 height 7
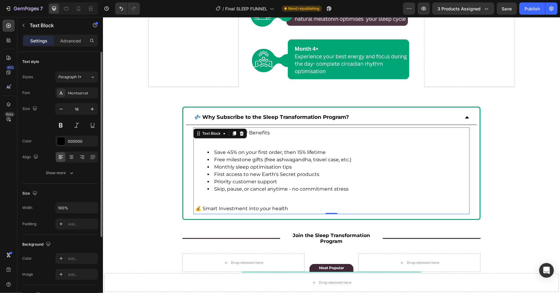
click at [342, 166] on li "Monthly sleep optimisation tips" at bounding box center [337, 166] width 260 height 7
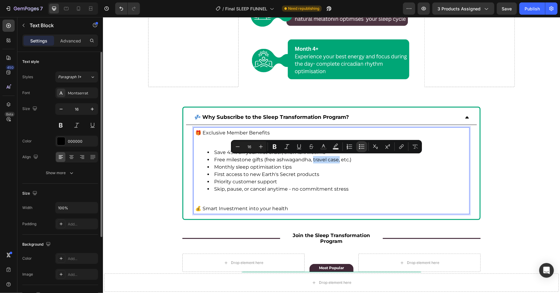
drag, startPoint x: 340, startPoint y: 160, endPoint x: 313, endPoint y: 161, distance: 26.9
click at [313, 161] on li "Free milestone gifts (free ashwagandha, travel case, etc.)" at bounding box center [337, 159] width 260 height 7
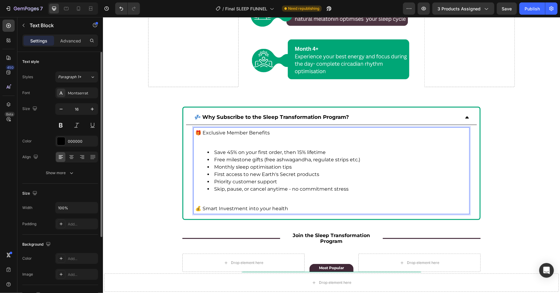
click at [336, 176] on li "First access to new Earth's Secret products" at bounding box center [337, 174] width 260 height 7
click at [513, 6] on button "Save" at bounding box center [507, 8] width 20 height 12
click at [528, 9] on div "Publish" at bounding box center [532, 9] width 15 height 6
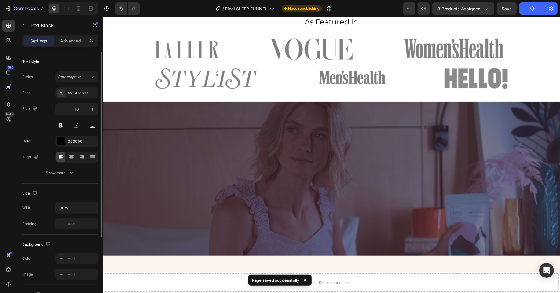
scroll to position [0, 0]
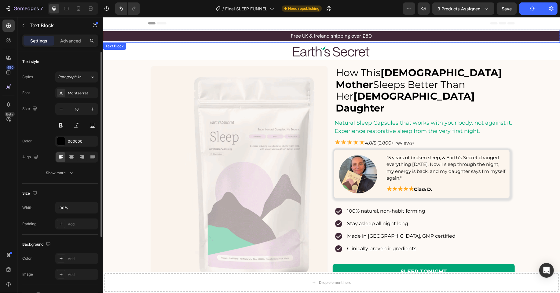
click at [458, 36] on p "Free UK & Ireland shipping over £50" at bounding box center [331, 35] width 456 height 9
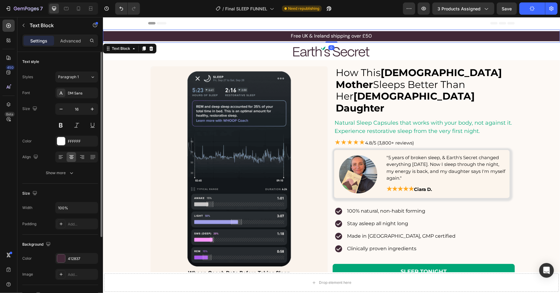
click at [458, 36] on p "Free UK & Ireland shipping over £50" at bounding box center [331, 35] width 456 height 9
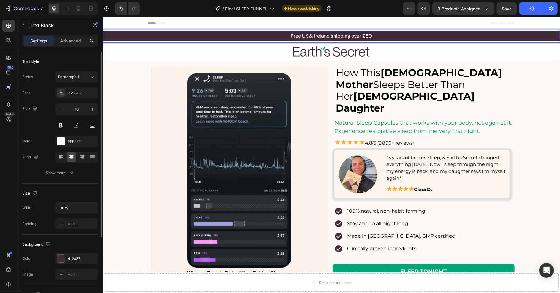
click at [455, 37] on p "Free UK & Ireland shipping over £50" at bounding box center [331, 35] width 456 height 9
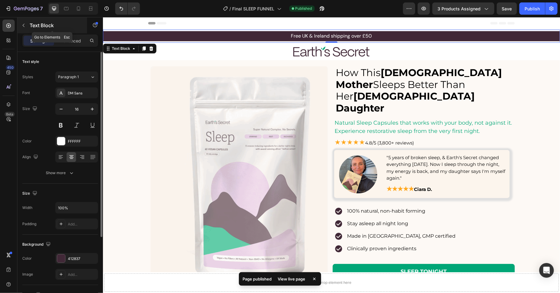
click at [25, 26] on icon "button" at bounding box center [23, 25] width 5 height 5
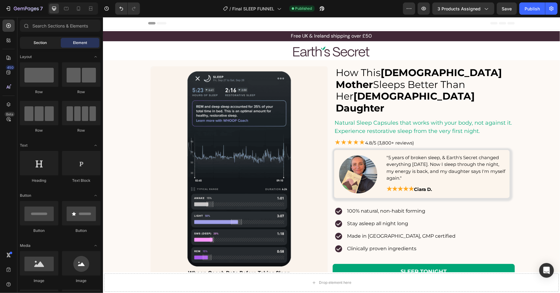
click at [47, 42] on div "Section" at bounding box center [40, 43] width 39 height 10
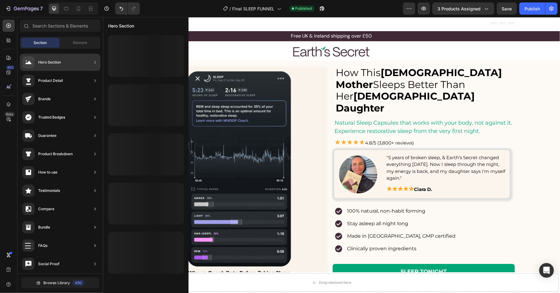
click at [57, 58] on div "Hero Section" at bounding box center [41, 62] width 39 height 12
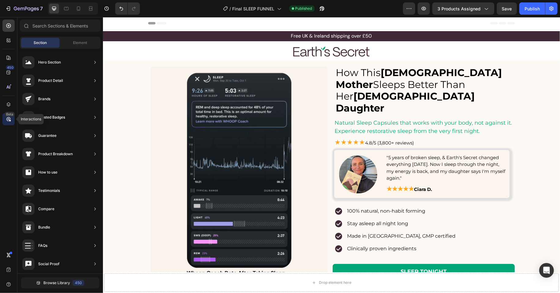
click at [10, 119] on icon at bounding box center [9, 119] width 6 height 6
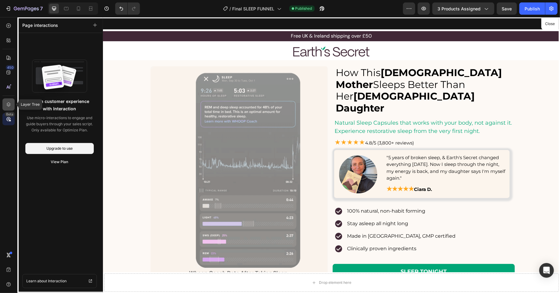
click at [11, 106] on icon at bounding box center [9, 105] width 6 height 6
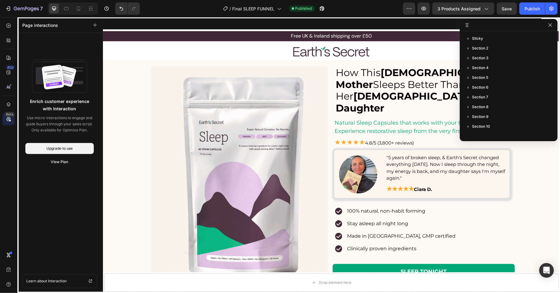
click at [185, 32] on div at bounding box center [331, 155] width 457 height 276
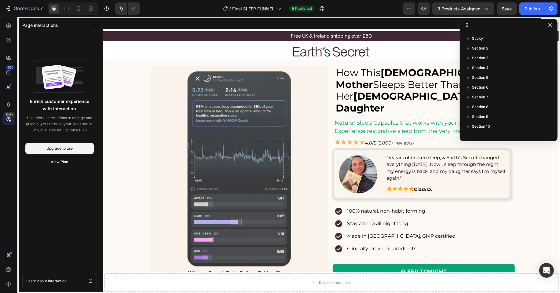
click at [185, 38] on div at bounding box center [331, 155] width 457 height 276
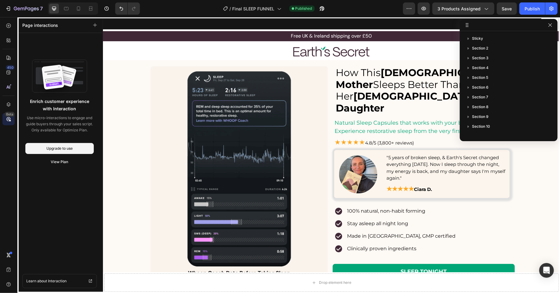
click at [185, 38] on div at bounding box center [331, 155] width 457 height 276
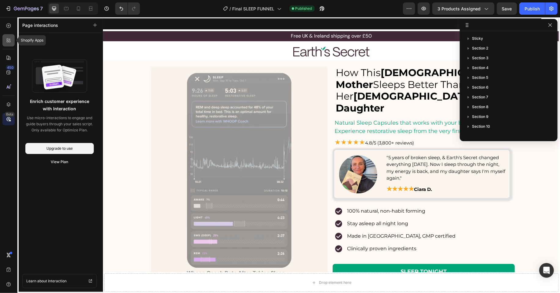
click at [9, 38] on icon at bounding box center [9, 40] width 6 height 6
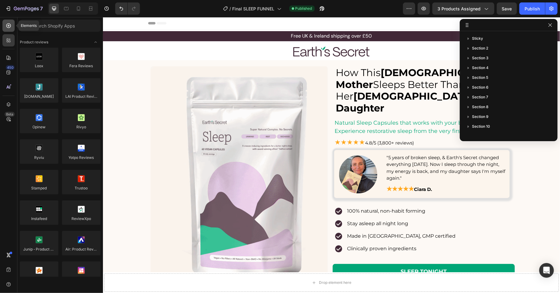
click at [11, 28] on icon at bounding box center [9, 26] width 6 height 6
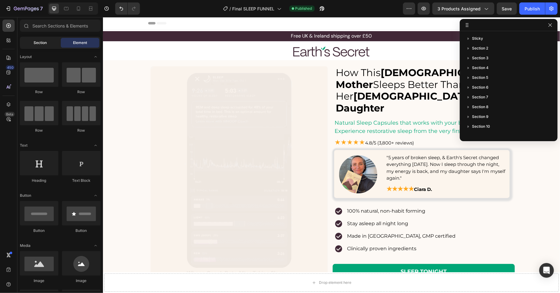
click at [40, 41] on span "Section" at bounding box center [40, 43] width 13 height 6
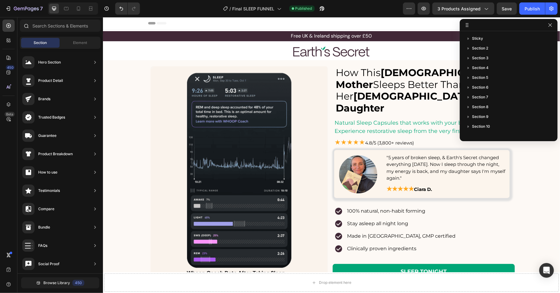
click at [72, 32] on div at bounding box center [60, 27] width 86 height 15
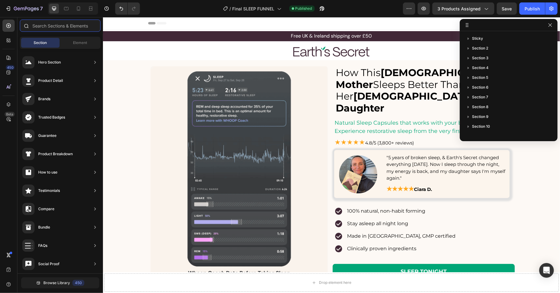
click at [73, 24] on input "text" at bounding box center [60, 26] width 81 height 12
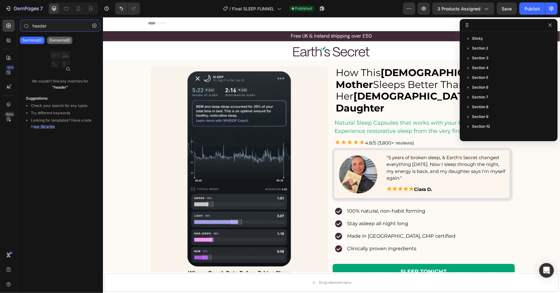
type input "header"
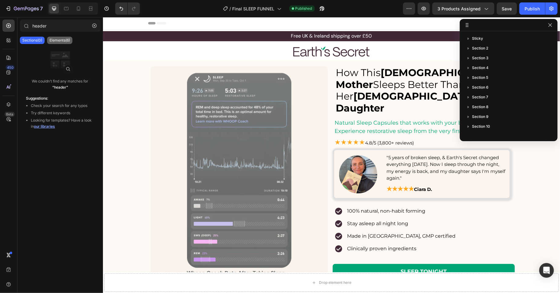
click at [56, 43] on div "Elements(6)" at bounding box center [59, 40] width 25 height 7
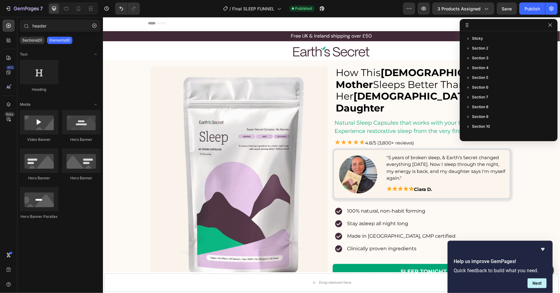
click at [122, 21] on span "Header" at bounding box center [120, 23] width 13 height 6
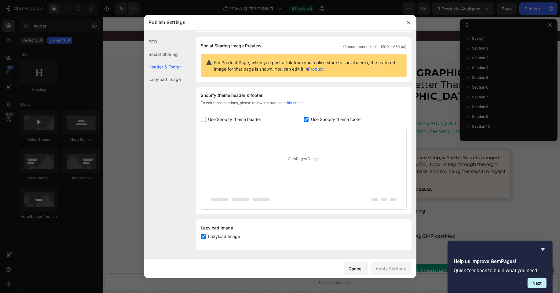
scroll to position [39, 0]
click at [241, 119] on span "Use Shopify theme header" at bounding box center [235, 119] width 53 height 7
checkbox input "true"
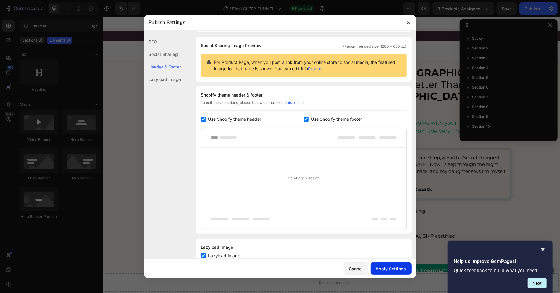
click at [393, 268] on div "Apply Settings" at bounding box center [391, 269] width 31 height 6
click at [410, 19] on button "button" at bounding box center [409, 22] width 10 height 10
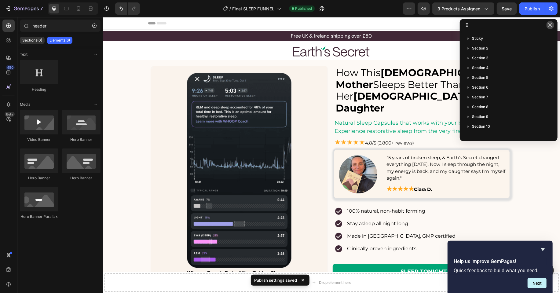
click at [553, 24] on button "button" at bounding box center [550, 24] width 7 height 7
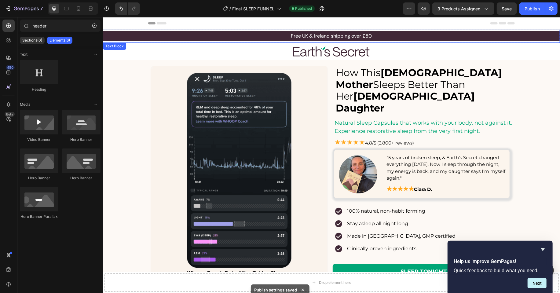
click at [483, 35] on p "Free UK & Ireland shipping over £50" at bounding box center [331, 35] width 456 height 9
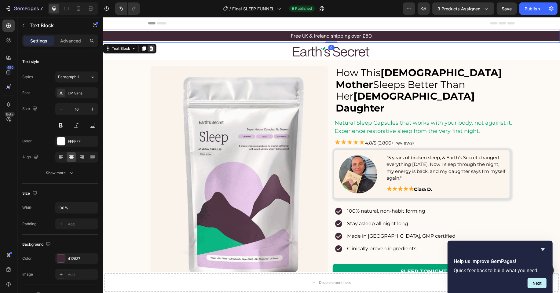
click at [149, 47] on icon at bounding box center [151, 48] width 4 height 4
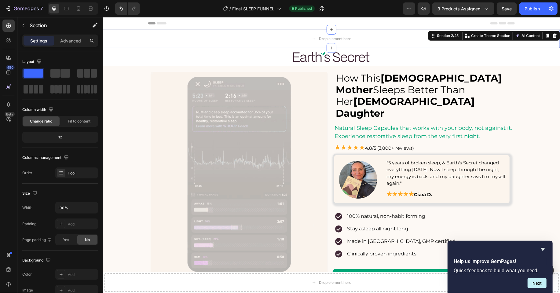
click at [478, 34] on div "Drop element here Section 2/25 Create Theme Section AI Content Write with GemAI…" at bounding box center [331, 38] width 457 height 18
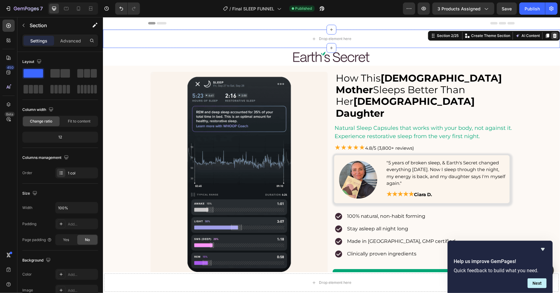
click at [554, 37] on icon at bounding box center [555, 35] width 4 height 4
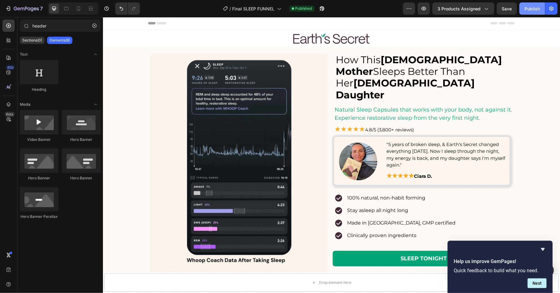
click at [529, 9] on div "Publish" at bounding box center [532, 9] width 15 height 6
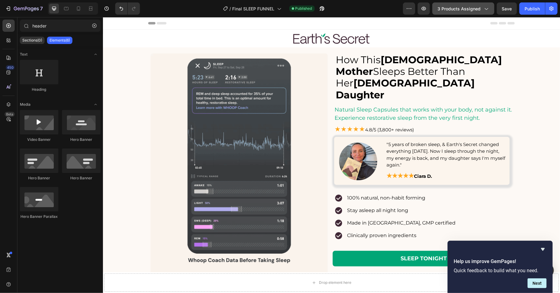
click at [485, 11] on icon "button" at bounding box center [486, 9] width 6 height 6
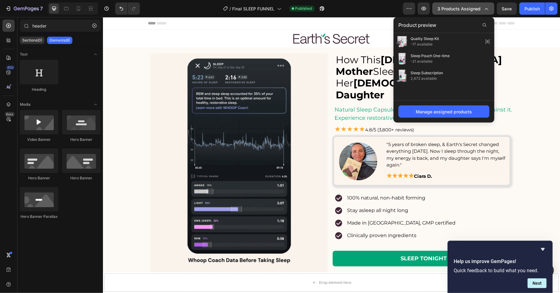
click at [485, 10] on icon "button" at bounding box center [486, 9] width 6 height 6
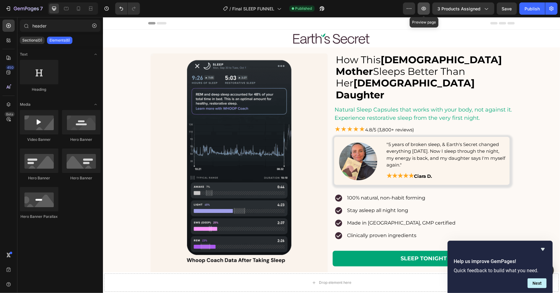
click at [429, 11] on button "button" at bounding box center [424, 8] width 12 height 12
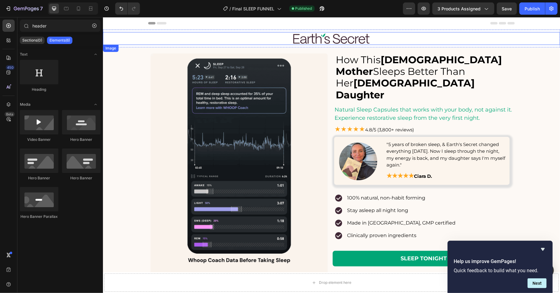
click at [306, 40] on img at bounding box center [331, 38] width 76 height 10
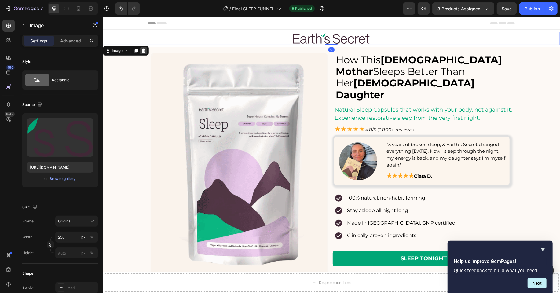
click at [145, 50] on icon at bounding box center [144, 50] width 4 height 4
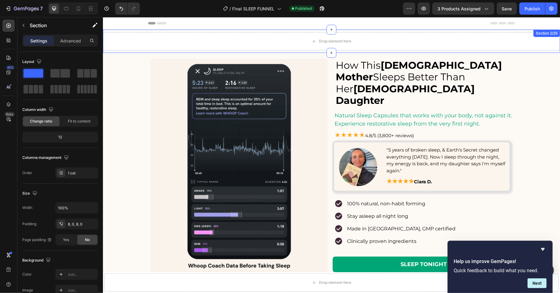
click at [535, 35] on div "Section 2/25" at bounding box center [547, 32] width 27 height 7
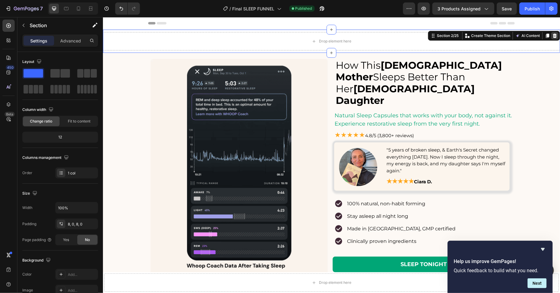
click at [554, 38] on div at bounding box center [554, 35] width 7 height 7
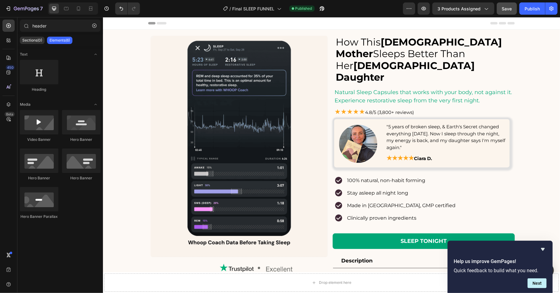
click at [512, 9] on span "Save" at bounding box center [507, 8] width 10 height 5
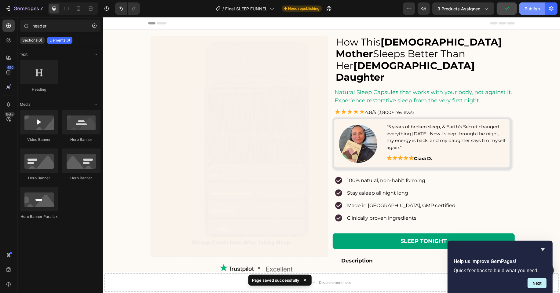
click at [534, 7] on div "Publish" at bounding box center [532, 9] width 15 height 6
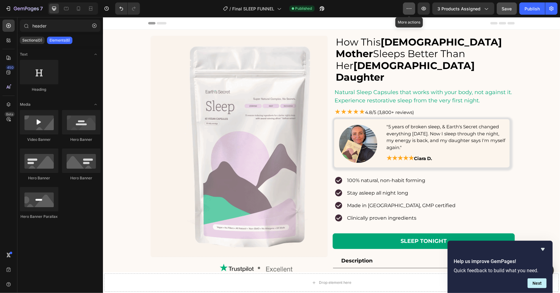
click at [410, 12] on button "button" at bounding box center [409, 8] width 12 height 12
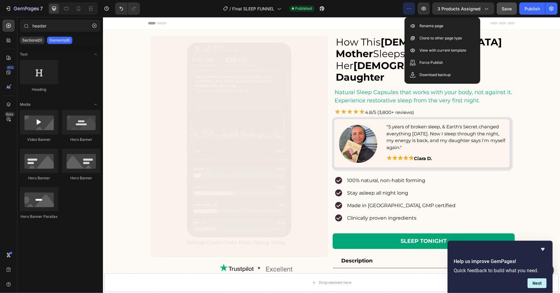
click at [410, 12] on button "button" at bounding box center [409, 8] width 12 height 12
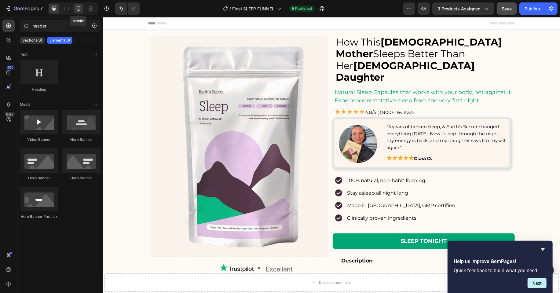
click at [78, 13] on div at bounding box center [79, 9] width 10 height 10
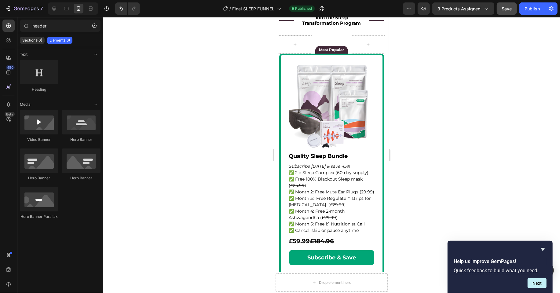
scroll to position [1950, 0]
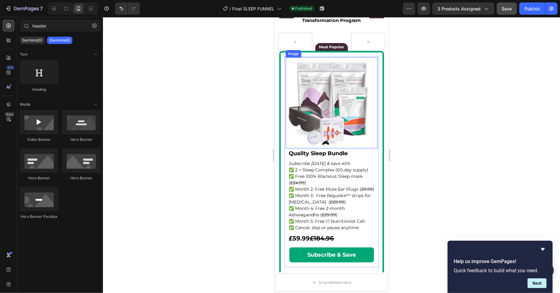
click at [348, 108] on img at bounding box center [332, 102] width 92 height 91
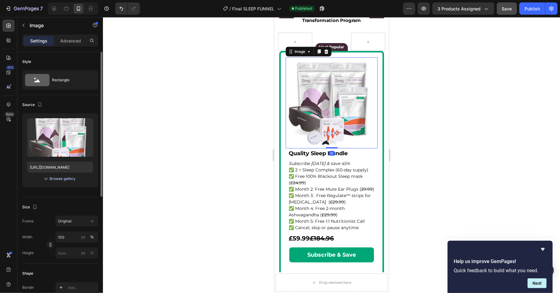
click at [64, 178] on div "Browse gallery" at bounding box center [63, 179] width 26 height 6
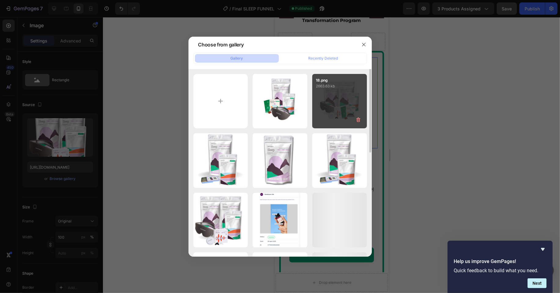
click at [350, 102] on div "18.png 2663.63 kb" at bounding box center [339, 101] width 55 height 55
type input "https://cdn.shopify.com/s/files/1/0522/2173/9158/files/gempages_559029145992954…"
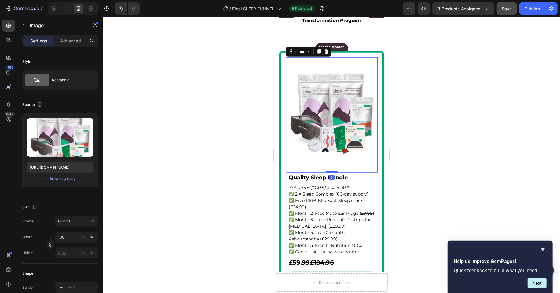
drag, startPoint x: 330, startPoint y: 170, endPoint x: 335, endPoint y: 135, distance: 35.5
click at [335, 135] on div "Image 0" at bounding box center [332, 114] width 92 height 115
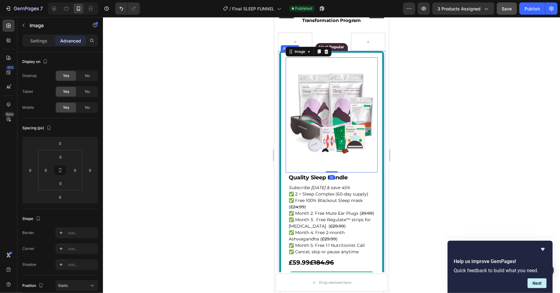
click at [421, 131] on div at bounding box center [331, 155] width 457 height 276
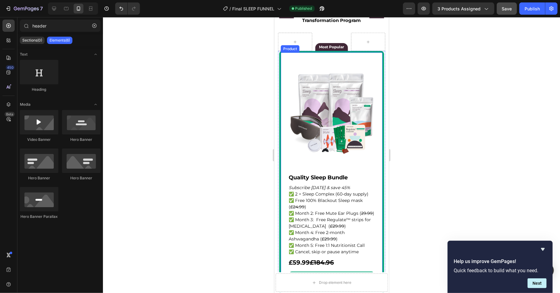
click at [334, 99] on img at bounding box center [332, 114] width 92 height 115
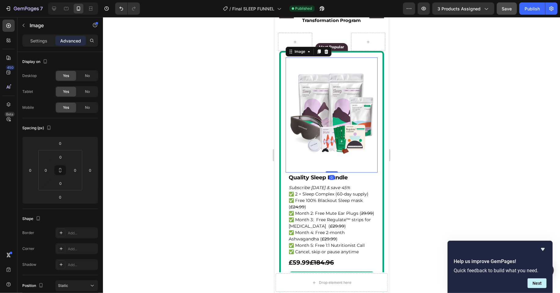
click at [334, 105] on img at bounding box center [332, 114] width 92 height 115
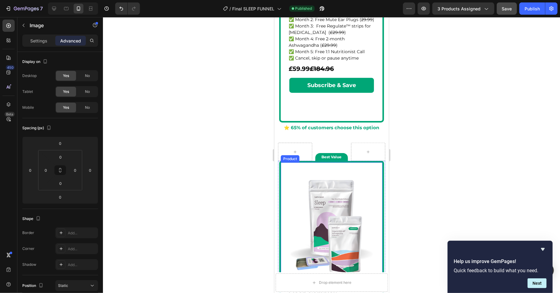
scroll to position [2211, 0]
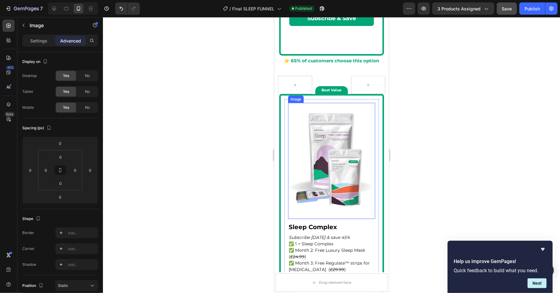
click at [334, 165] on img at bounding box center [331, 161] width 87 height 116
click at [334, 138] on img at bounding box center [331, 161] width 87 height 116
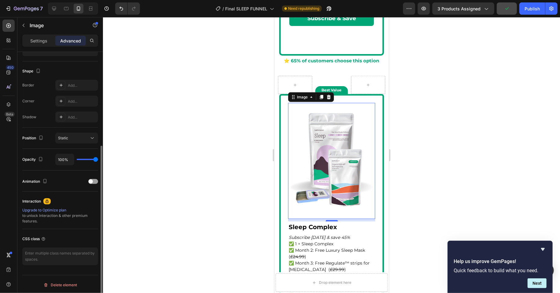
scroll to position [0, 0]
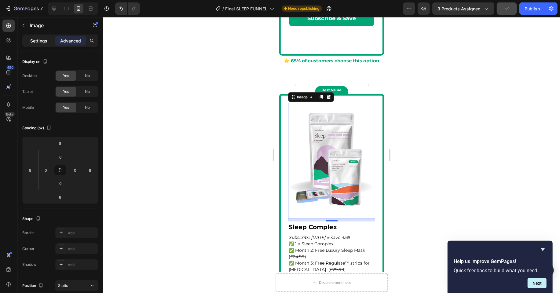
click at [39, 38] on p "Settings" at bounding box center [38, 41] width 17 height 6
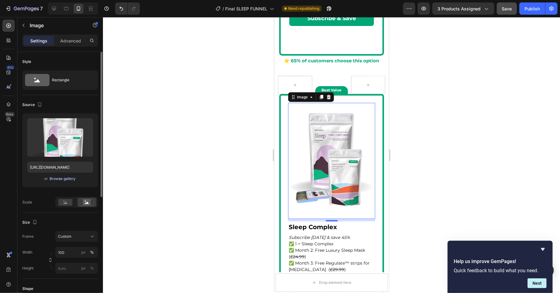
click at [65, 180] on div "Browse gallery" at bounding box center [63, 179] width 26 height 6
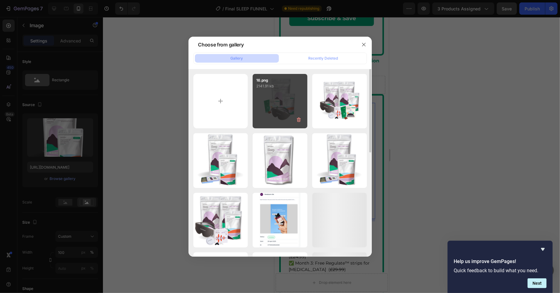
click at [274, 104] on div "16.png 2141.91 kb" at bounding box center [280, 101] width 55 height 55
type input "https://cdn.shopify.com/s/files/1/0522/2173/9158/files/gempages_559029145992954…"
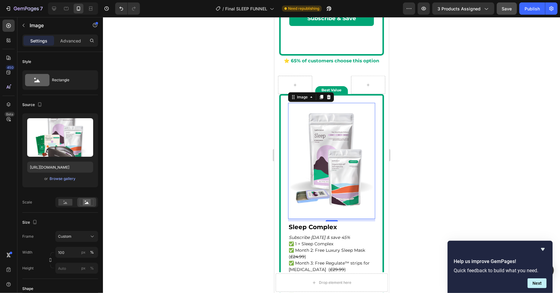
click at [466, 131] on div at bounding box center [331, 155] width 457 height 276
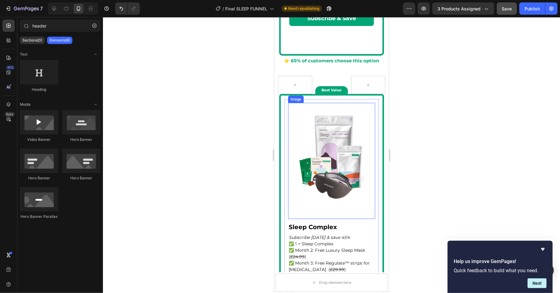
click at [337, 172] on img at bounding box center [331, 161] width 87 height 116
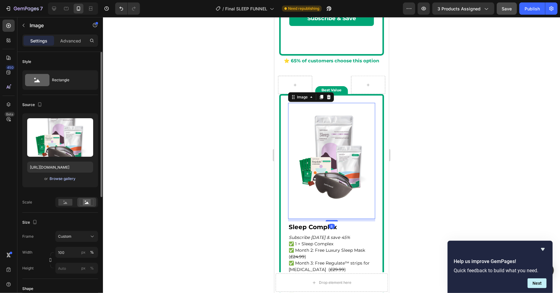
click at [65, 180] on div "Browse gallery" at bounding box center [63, 179] width 26 height 6
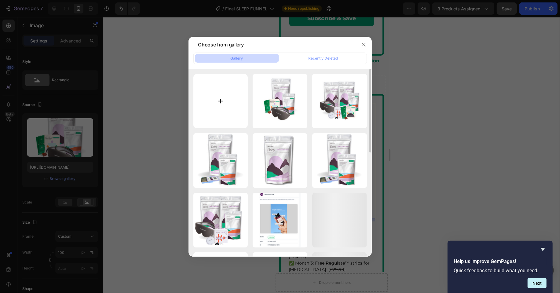
click at [213, 97] on input "file" at bounding box center [221, 101] width 55 height 55
type input "C:\fakepath\16.png"
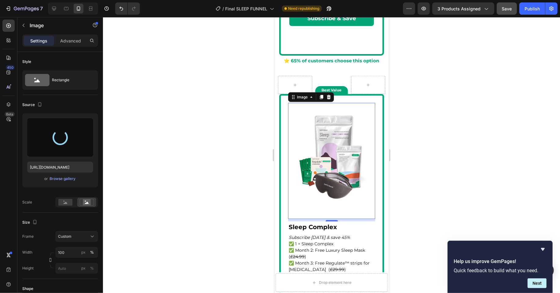
type input "https://cdn.shopify.com/s/files/1/0522/2173/9158/files/gempages_559029145992954…"
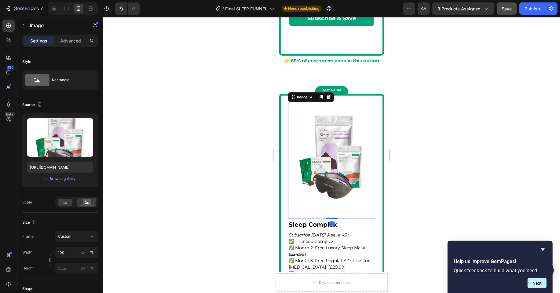
drag, startPoint x: 334, startPoint y: 220, endPoint x: 337, endPoint y: 199, distance: 20.5
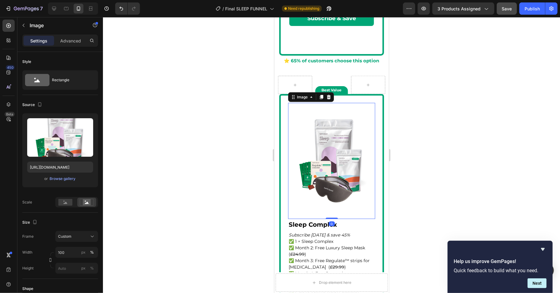
click at [337, 199] on div "Image 0" at bounding box center [331, 161] width 87 height 116
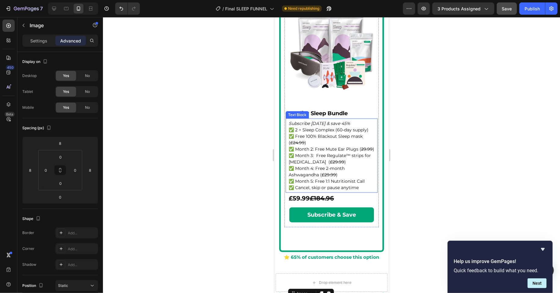
scroll to position [2010, 0]
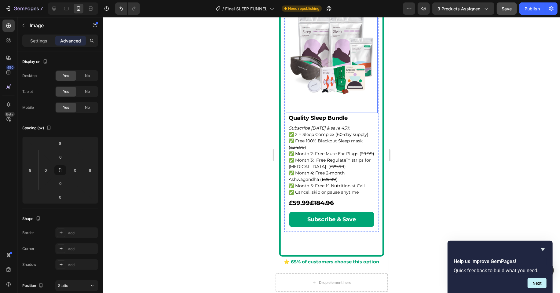
click at [341, 61] on img at bounding box center [332, 55] width 92 height 115
click at [348, 80] on img at bounding box center [332, 55] width 92 height 115
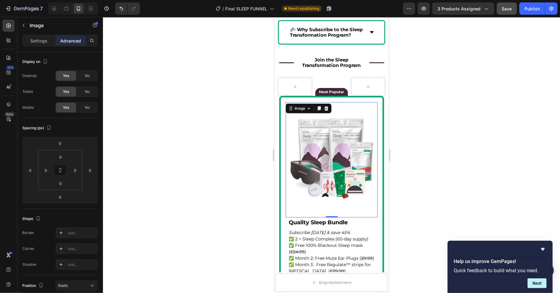
scroll to position [1929, 0]
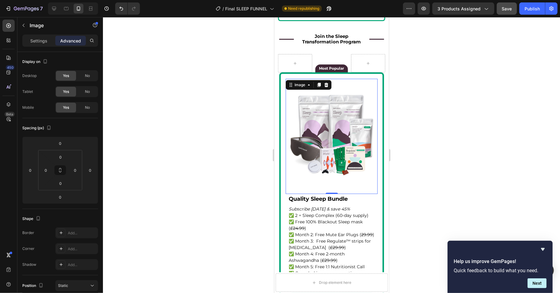
click at [351, 133] on img at bounding box center [332, 136] width 92 height 115
click at [46, 40] on p "Settings" at bounding box center [38, 41] width 17 height 6
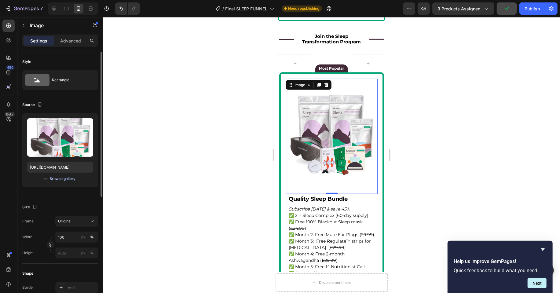
click at [63, 177] on div "Browse gallery" at bounding box center [63, 179] width 26 height 6
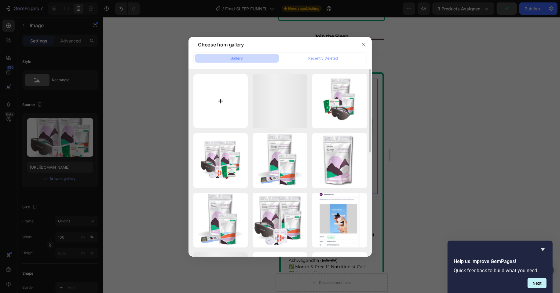
click at [208, 104] on input "file" at bounding box center [221, 101] width 55 height 55
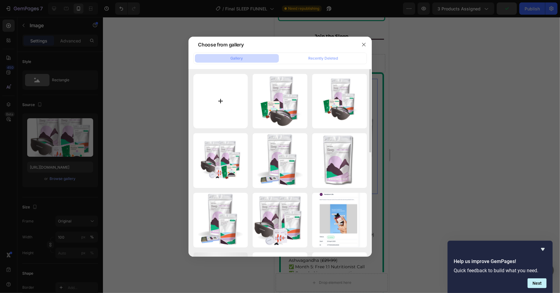
type input "C:\fakepath\18.png"
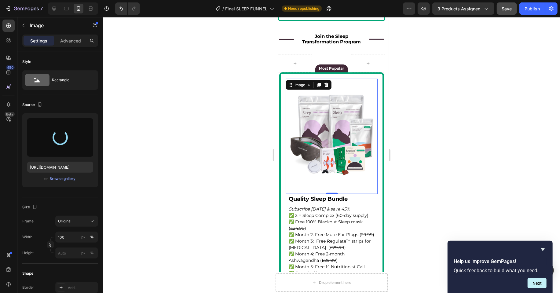
type input "https://cdn.shopify.com/s/files/1/0522/2173/9158/files/gempages_559029145992954…"
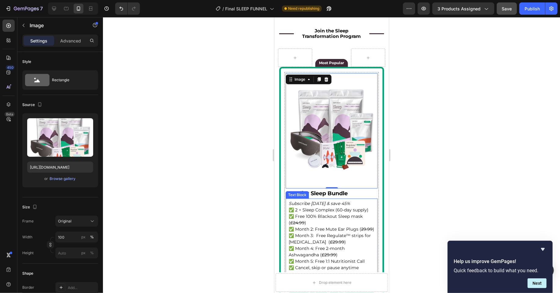
scroll to position [1934, 0]
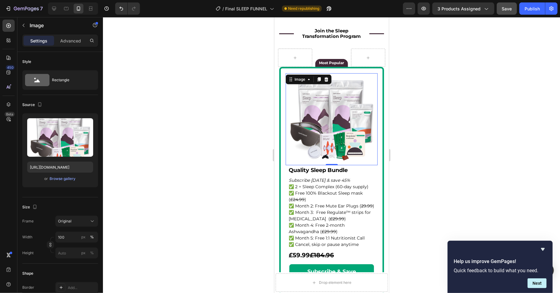
click at [418, 150] on div at bounding box center [331, 155] width 457 height 276
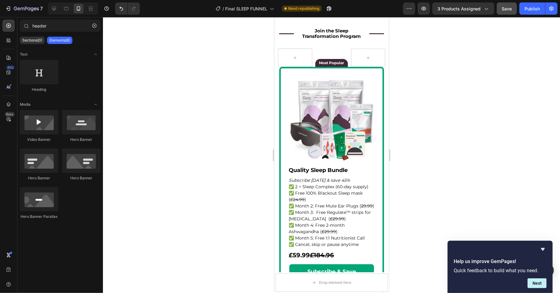
click at [506, 11] on span "Save" at bounding box center [507, 8] width 10 height 5
click at [531, 11] on div "Publish" at bounding box center [532, 9] width 15 height 6
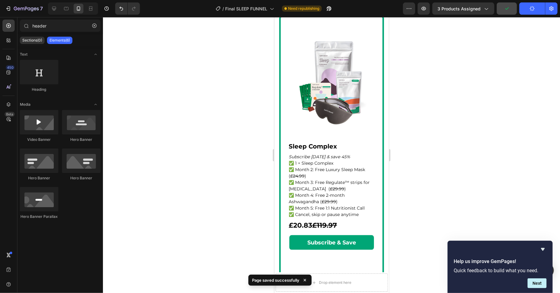
scroll to position [2171, 0]
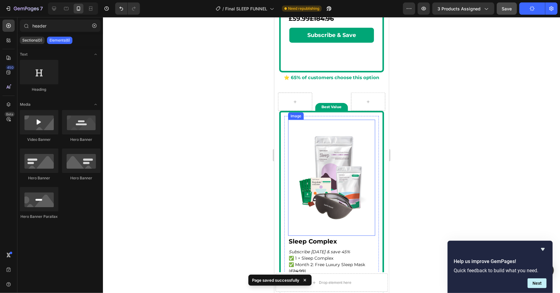
click at [343, 177] on img at bounding box center [331, 178] width 87 height 116
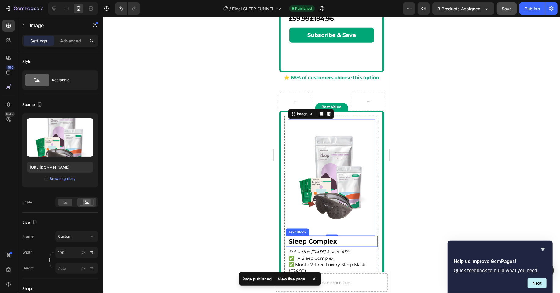
click at [322, 242] on p "Sleep Complex" at bounding box center [332, 241] width 86 height 7
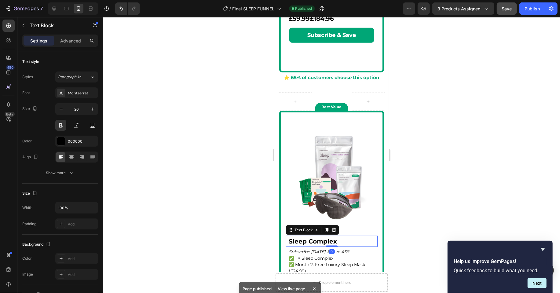
click at [322, 242] on p "Sleep Complex" at bounding box center [332, 241] width 86 height 7
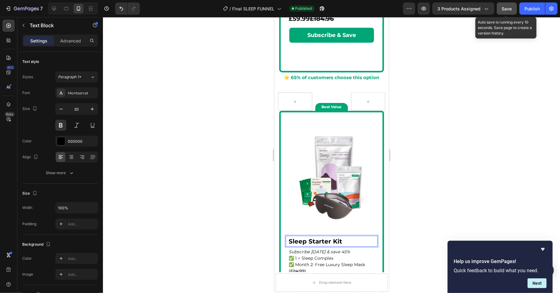
click at [508, 13] on button "Save" at bounding box center [507, 8] width 20 height 12
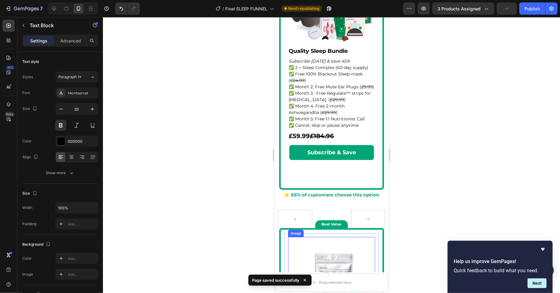
scroll to position [1991, 0]
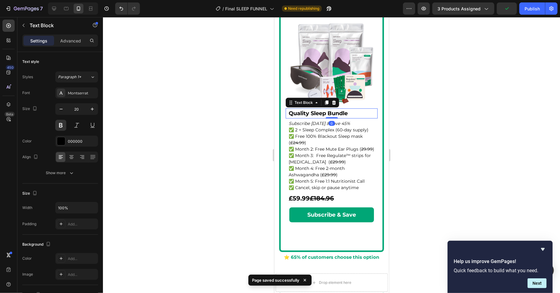
click at [343, 113] on p "Quality Sleep Bundle" at bounding box center [332, 113] width 86 height 7
click at [504, 13] on button "Save" at bounding box center [507, 8] width 20 height 12
click at [532, 8] on div "Publish" at bounding box center [532, 9] width 15 height 6
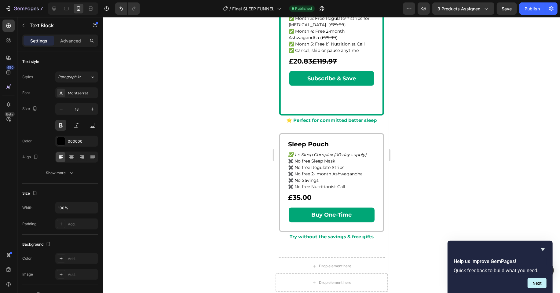
scroll to position [2470, 0]
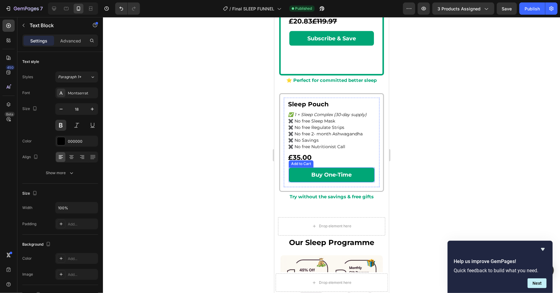
click at [361, 173] on button "Buy One-Time" at bounding box center [332, 175] width 86 height 15
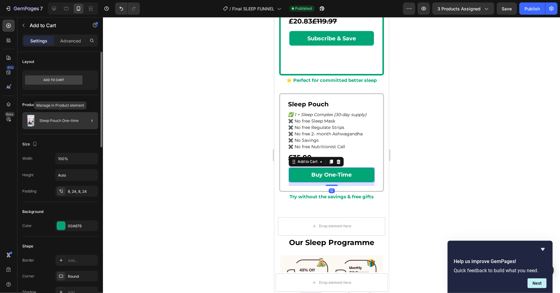
click at [71, 122] on div "Sleep Pouch One-time" at bounding box center [60, 120] width 76 height 17
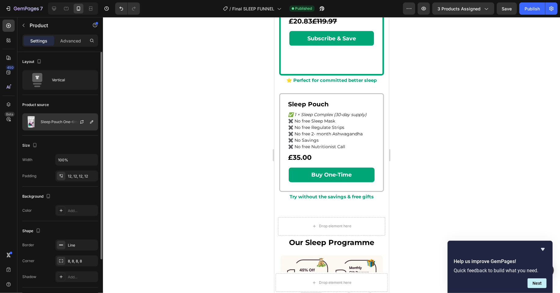
click at [70, 127] on div "Sleep Pouch One-time" at bounding box center [60, 121] width 76 height 17
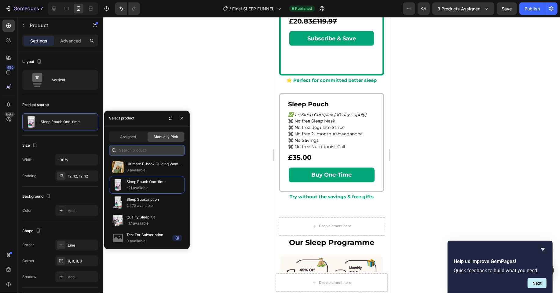
click at [151, 153] on input "text" at bounding box center [147, 150] width 76 height 11
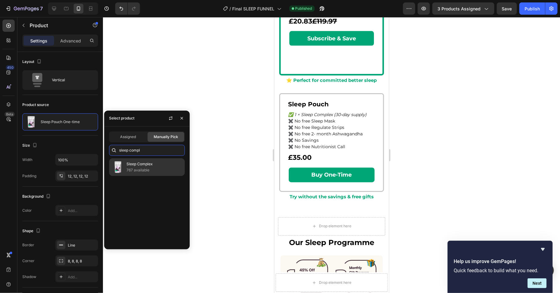
type input "sleep compl"
click at [156, 167] on p "767 available" at bounding box center [155, 170] width 56 height 6
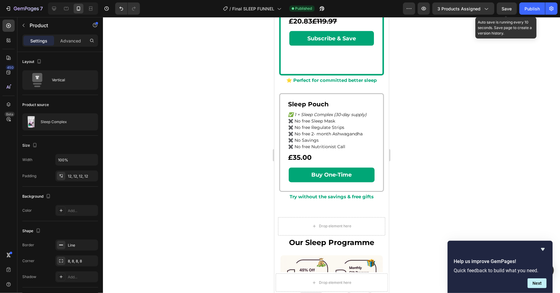
click at [506, 11] on div "Save" at bounding box center [507, 9] width 10 height 6
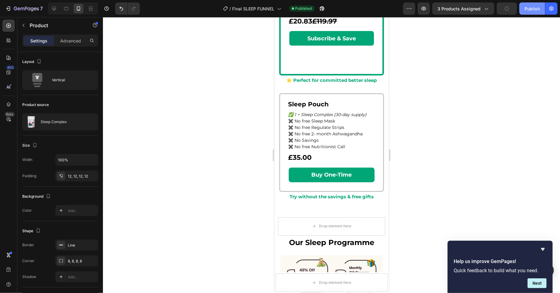
click at [532, 9] on div "Publish" at bounding box center [532, 9] width 15 height 6
